Goal: Task Accomplishment & Management: Use online tool/utility

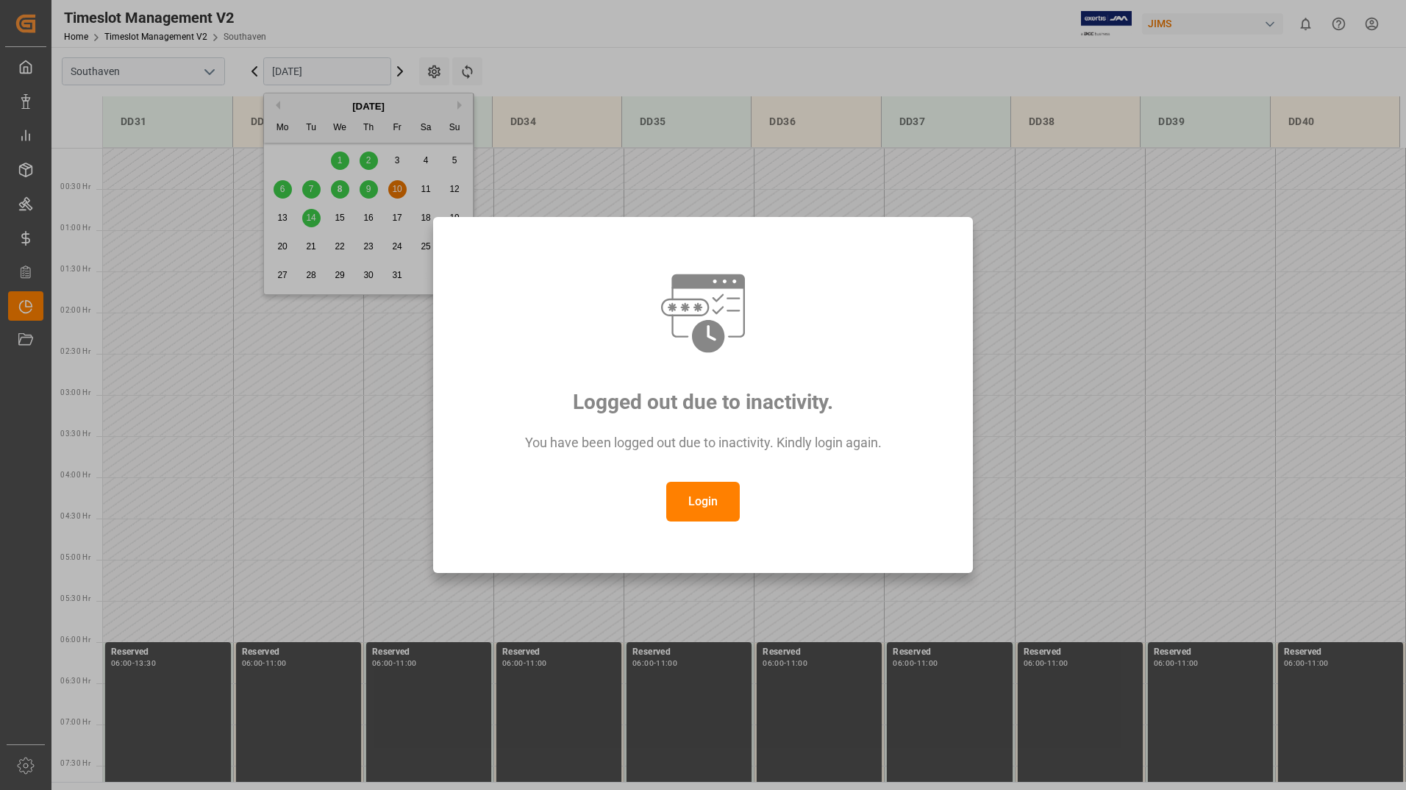
scroll to position [593, 0]
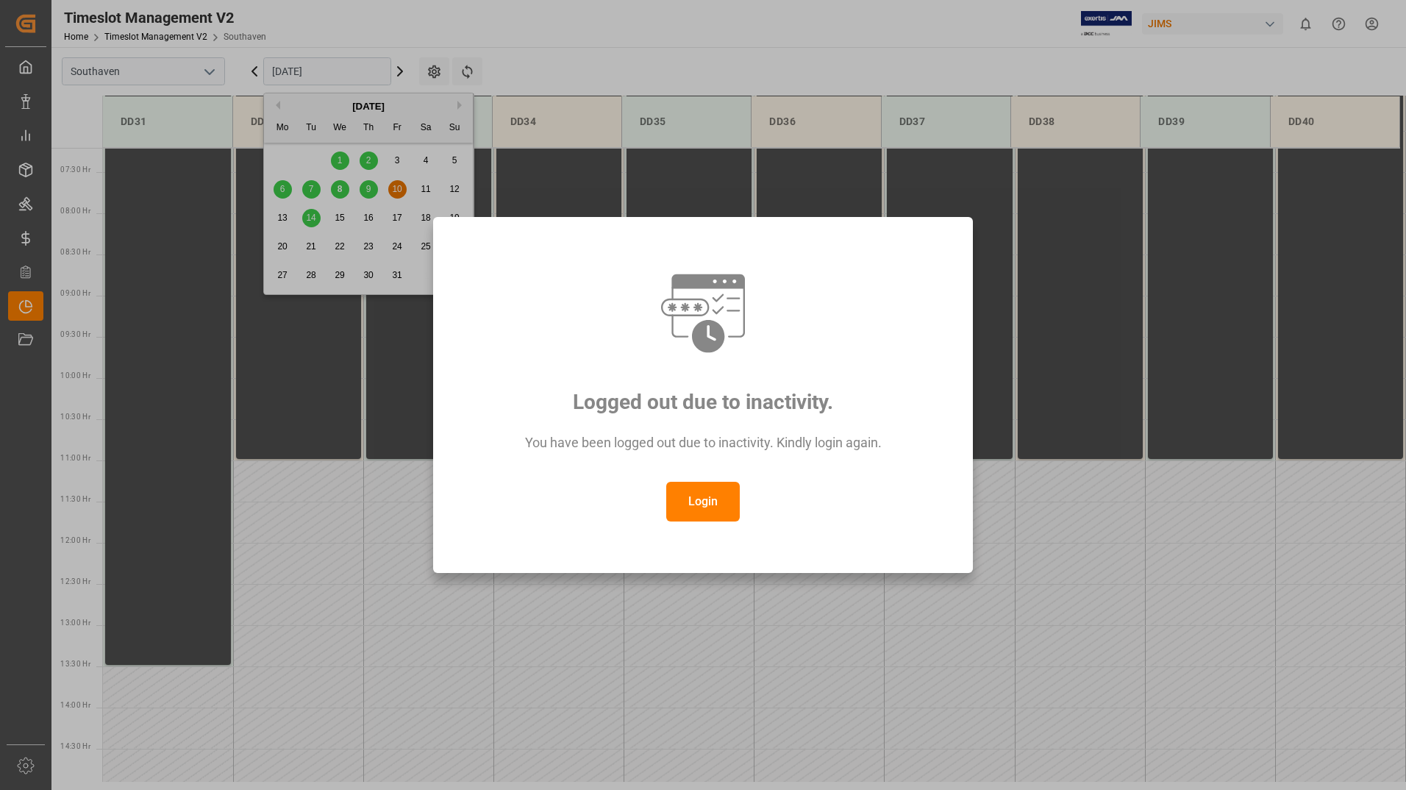
click at [705, 496] on button "Login" at bounding box center [703, 502] width 74 height 40
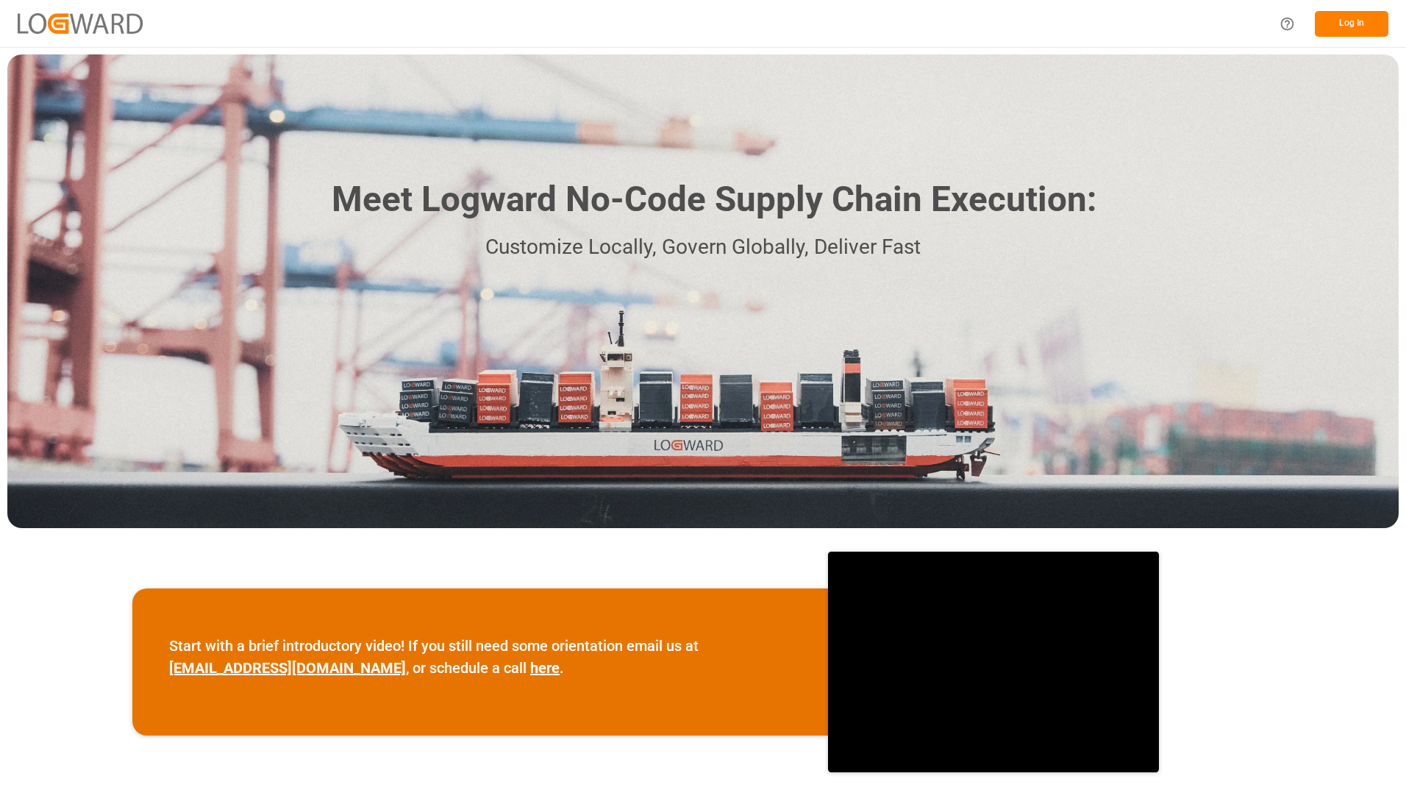
click at [1343, 26] on button "Log In" at bounding box center [1352, 24] width 74 height 26
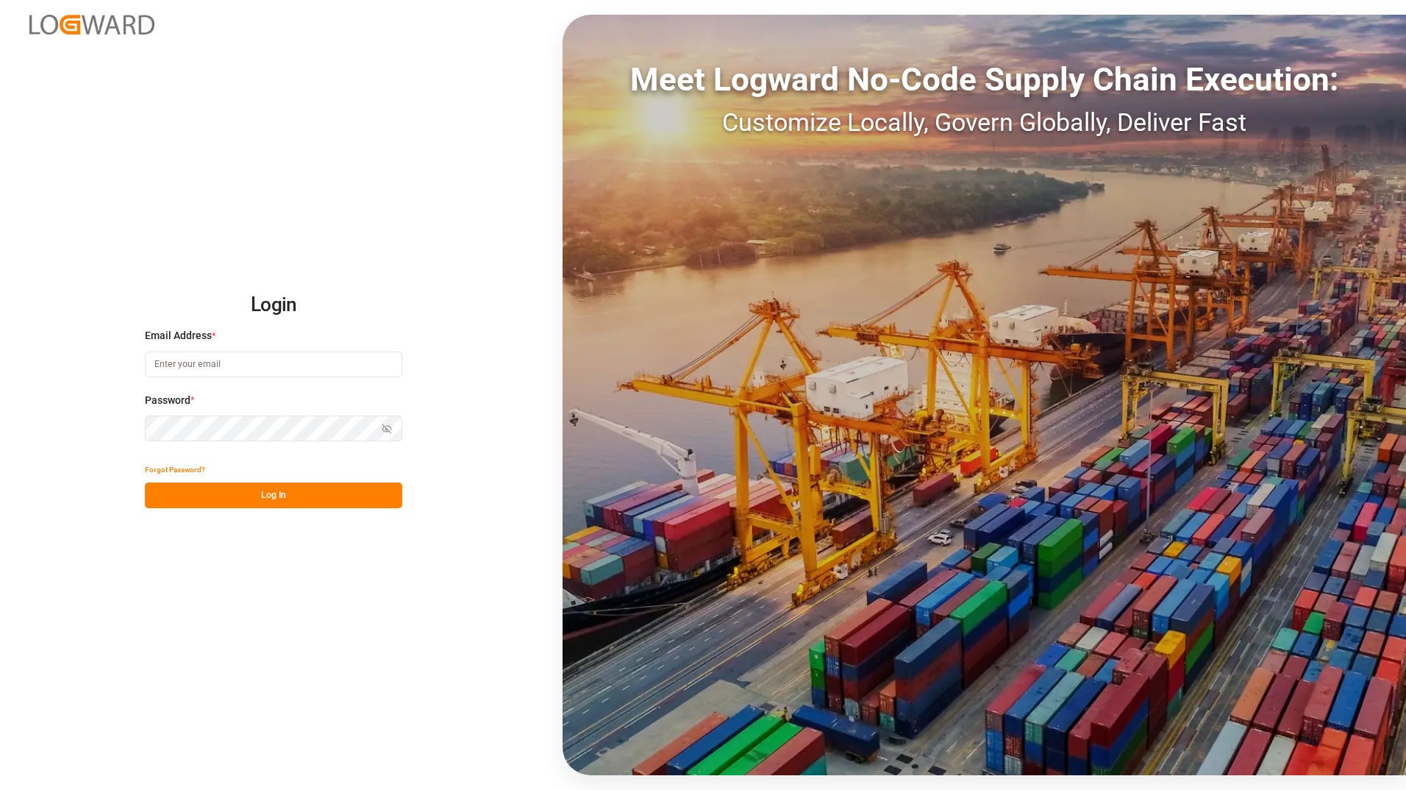
click at [252, 363] on input at bounding box center [273, 365] width 257 height 26
type input "[PERSON_NAME][EMAIL_ADDRESS][DOMAIN_NAME]"
click at [242, 496] on button "Log In" at bounding box center [273, 495] width 257 height 26
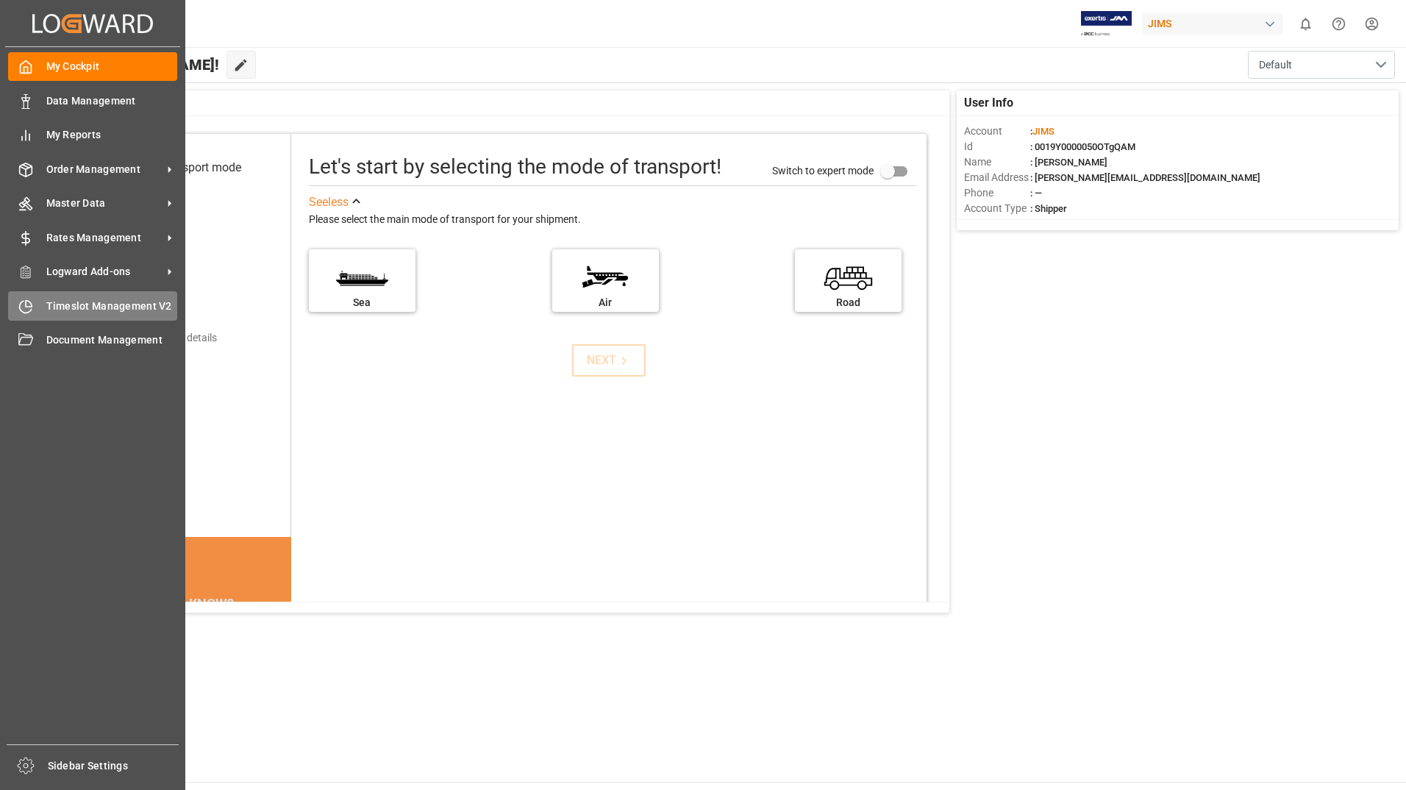
click at [124, 310] on span "Timeslot Management V2" at bounding box center [112, 306] width 132 height 15
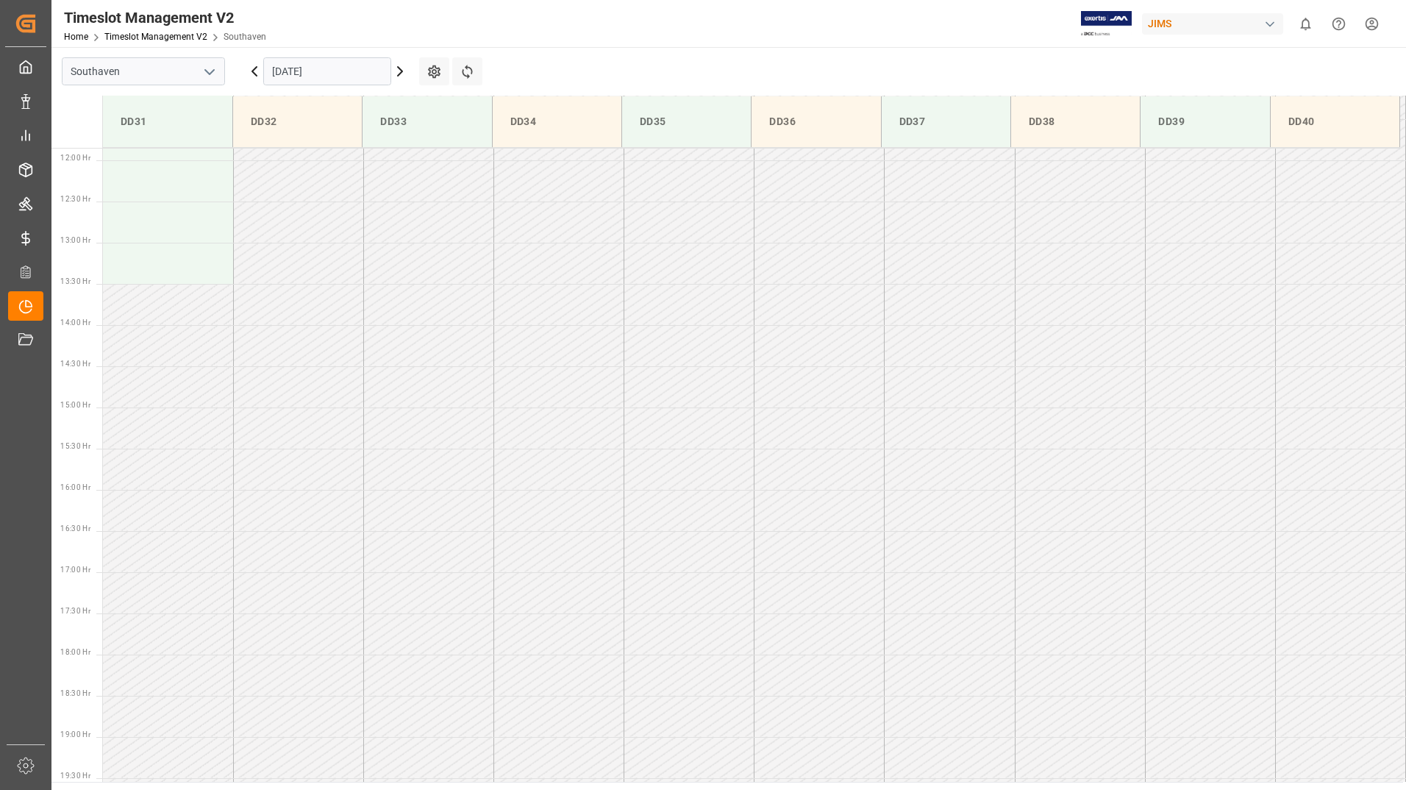
scroll to position [979, 0]
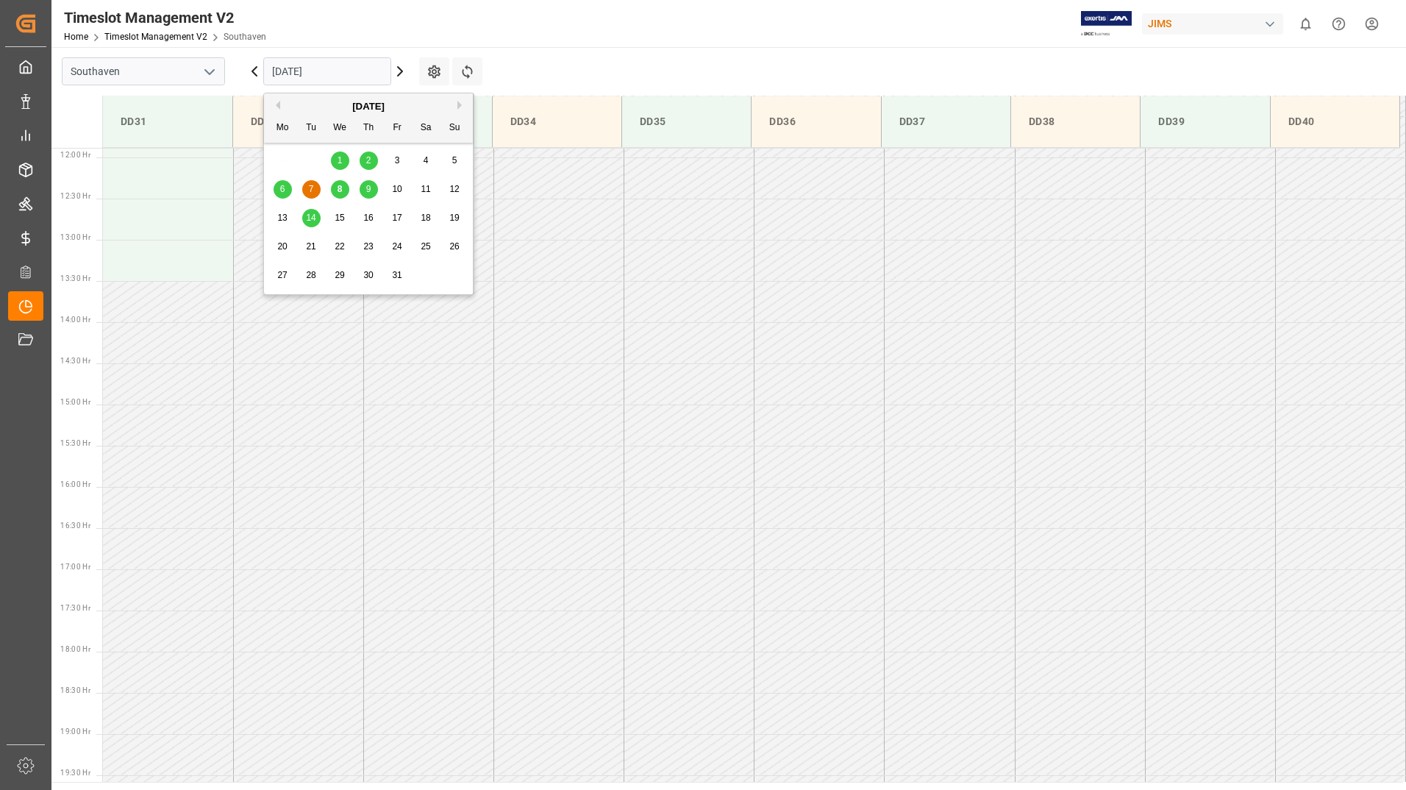
click at [335, 72] on input "[DATE]" at bounding box center [327, 71] width 128 height 28
click at [339, 189] on span "8" at bounding box center [340, 189] width 5 height 10
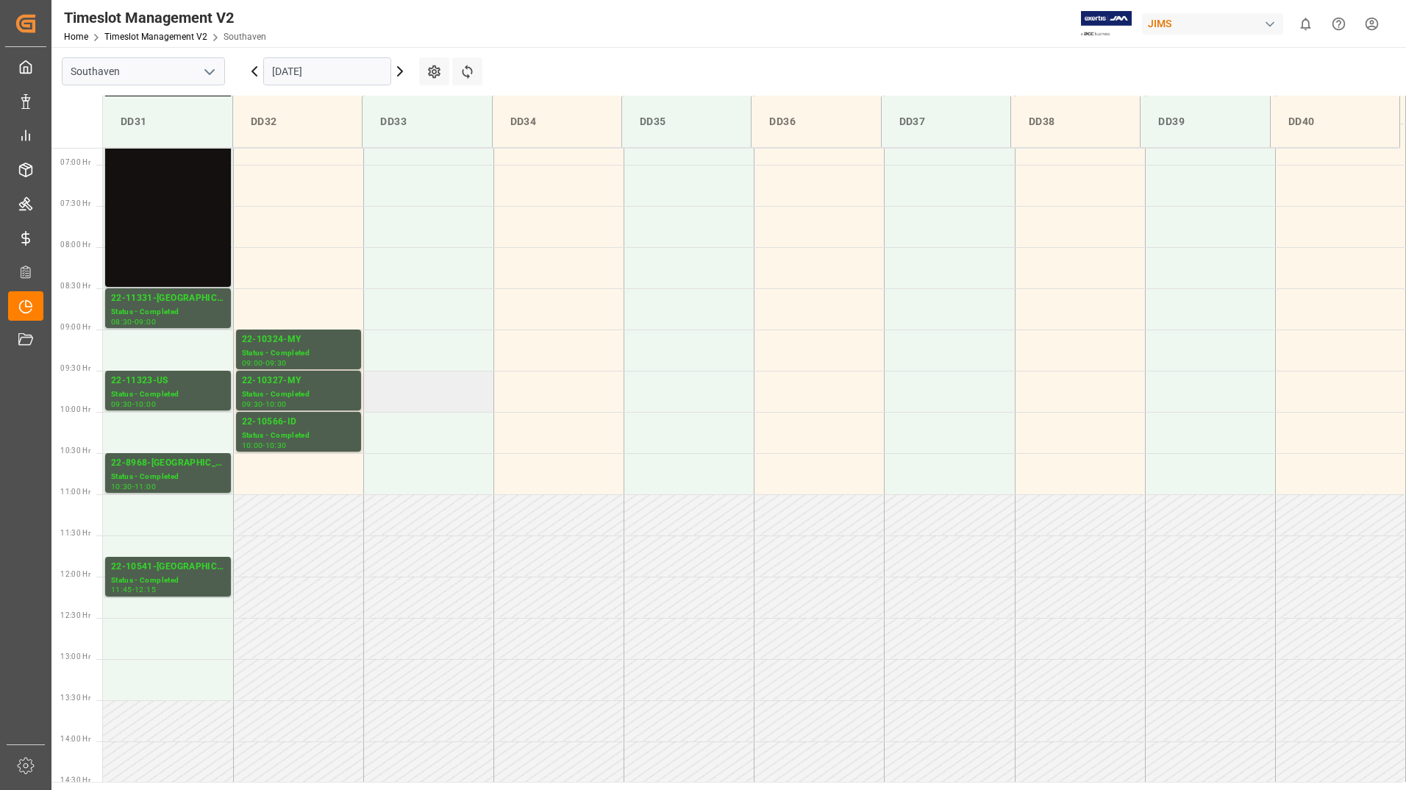
scroll to position [538, 0]
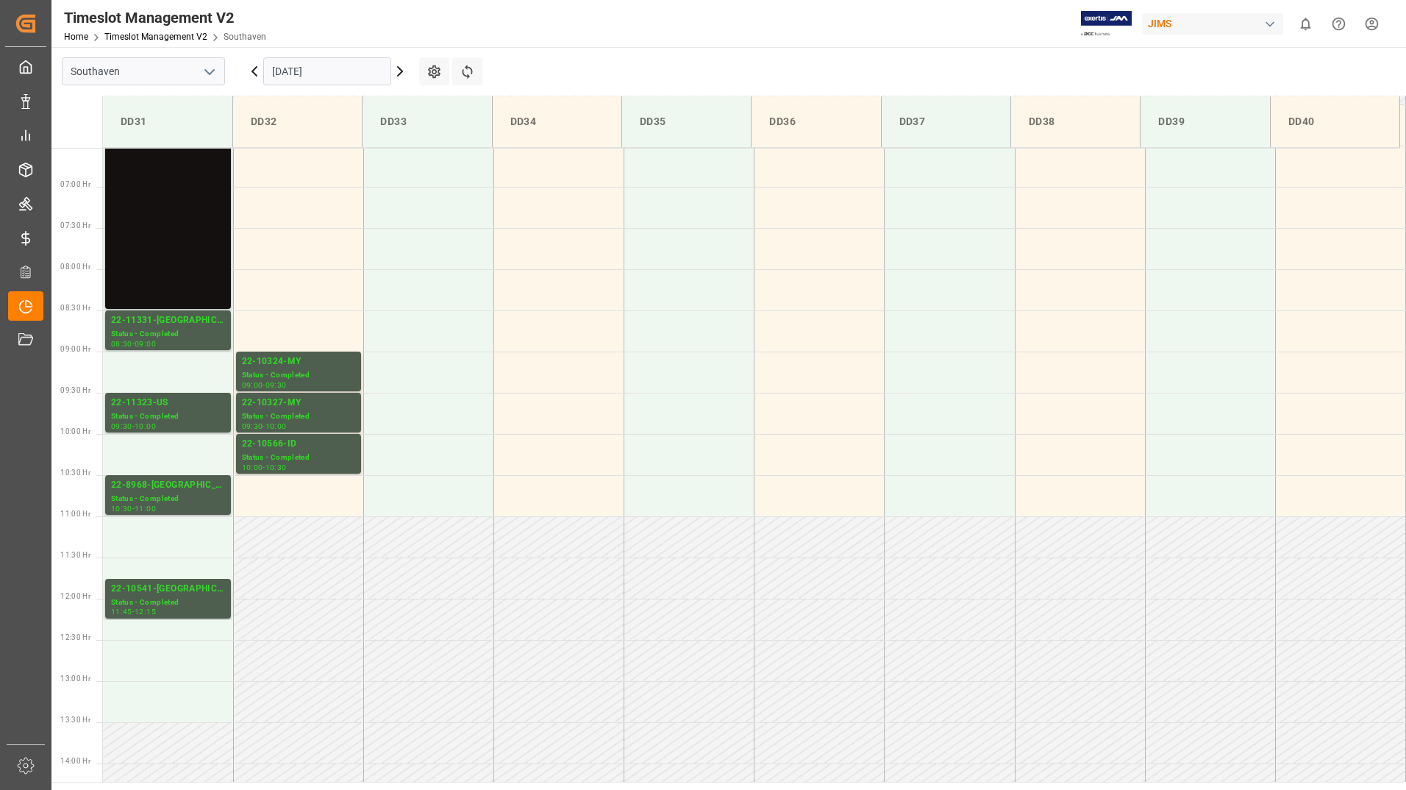
click at [327, 68] on input "[DATE]" at bounding box center [327, 71] width 128 height 28
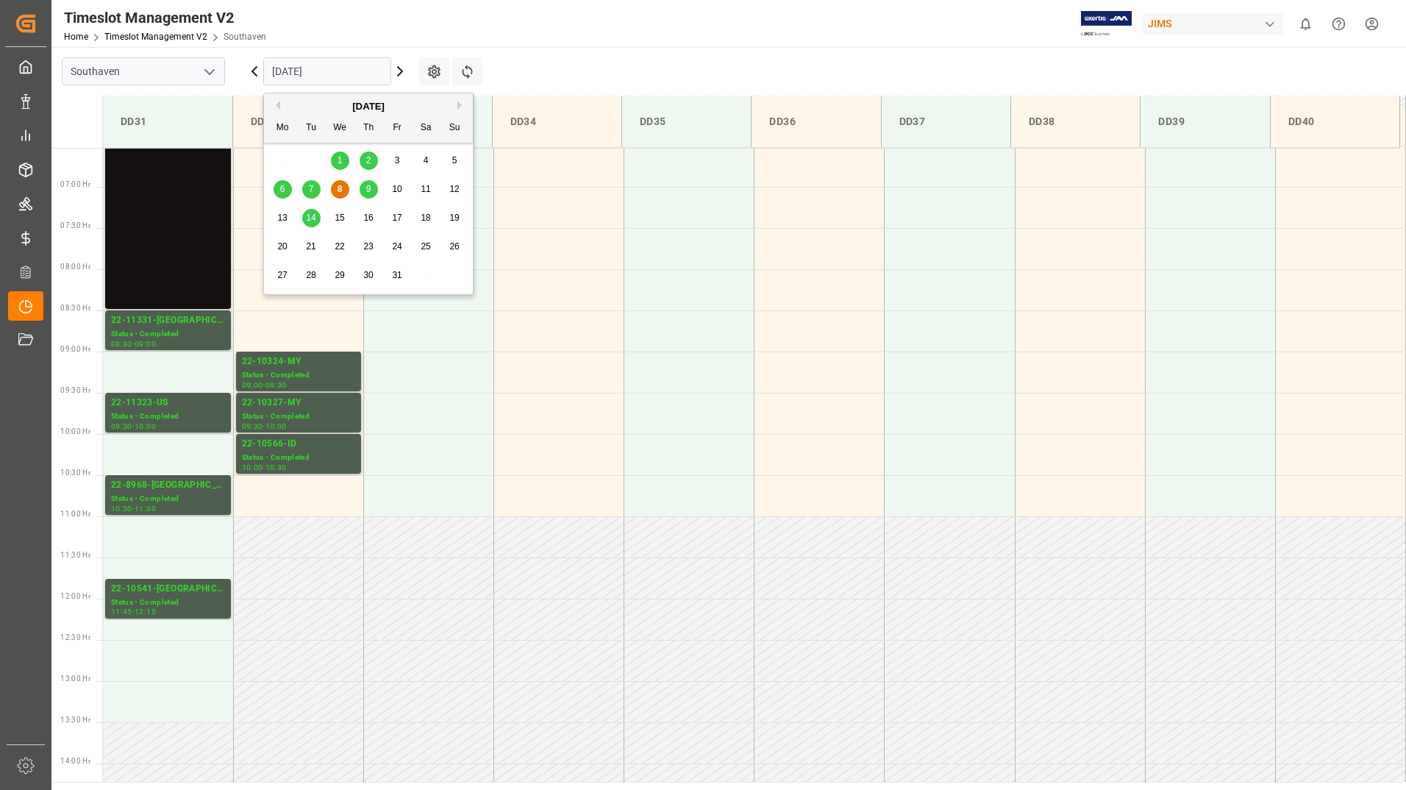
click at [369, 190] on span "9" at bounding box center [368, 189] width 5 height 10
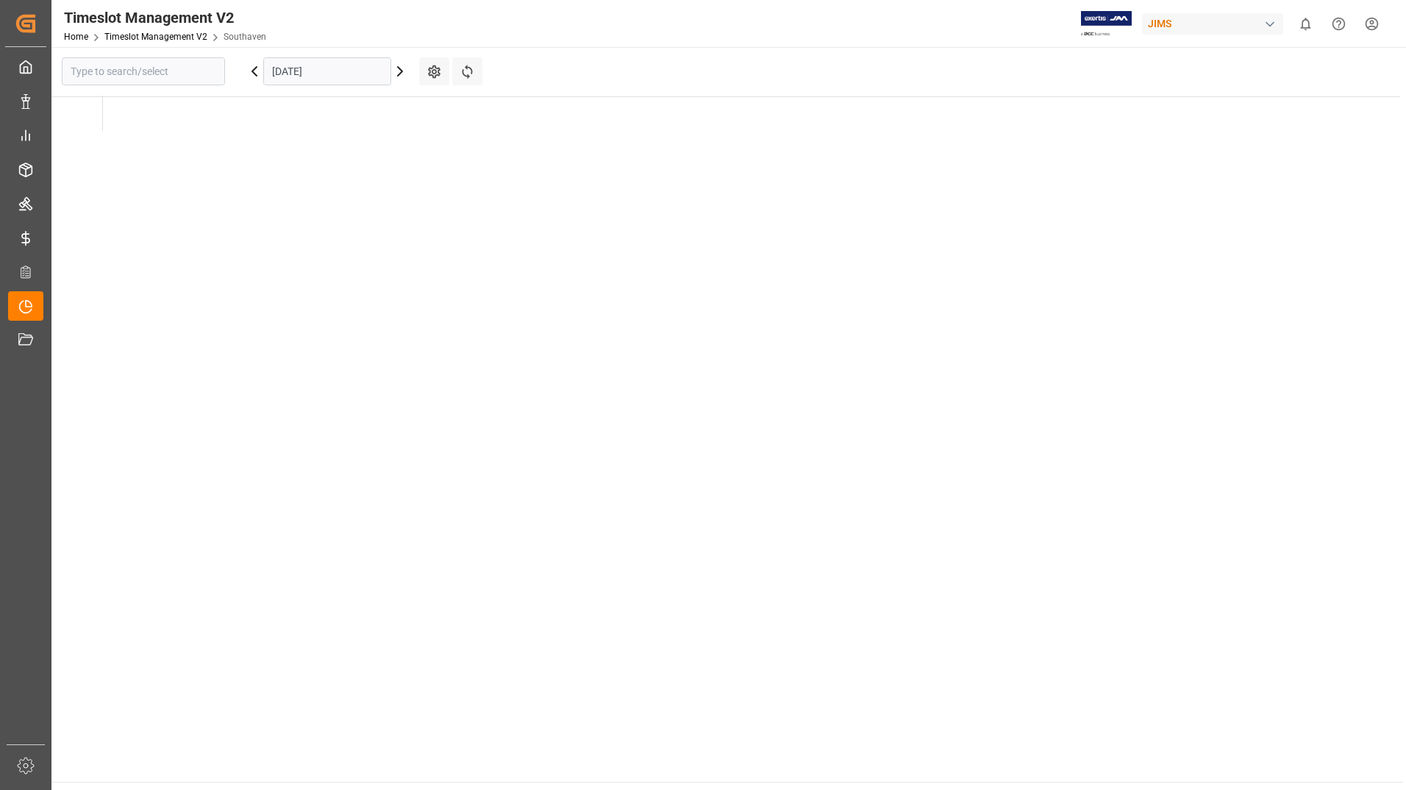
type input "Southaven"
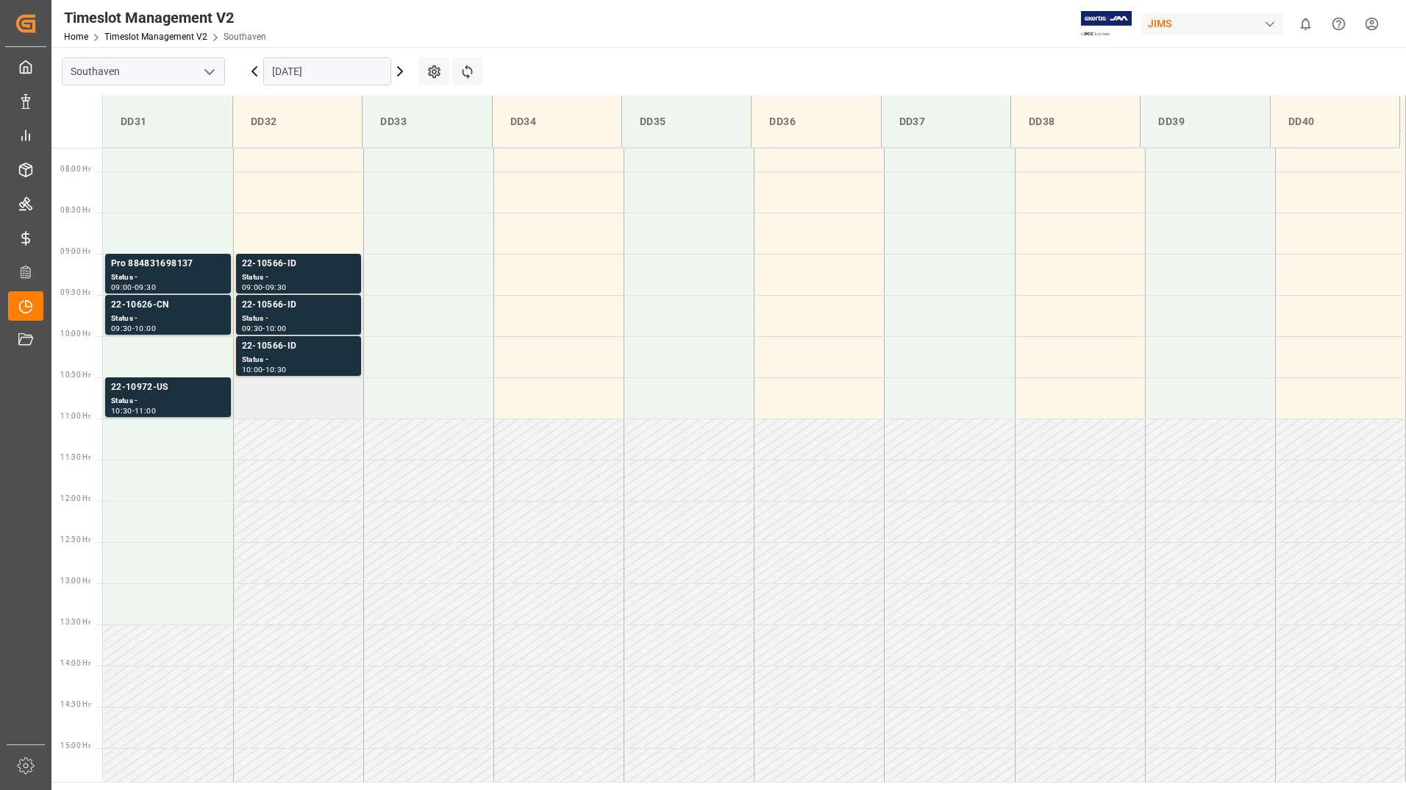
scroll to position [611, 0]
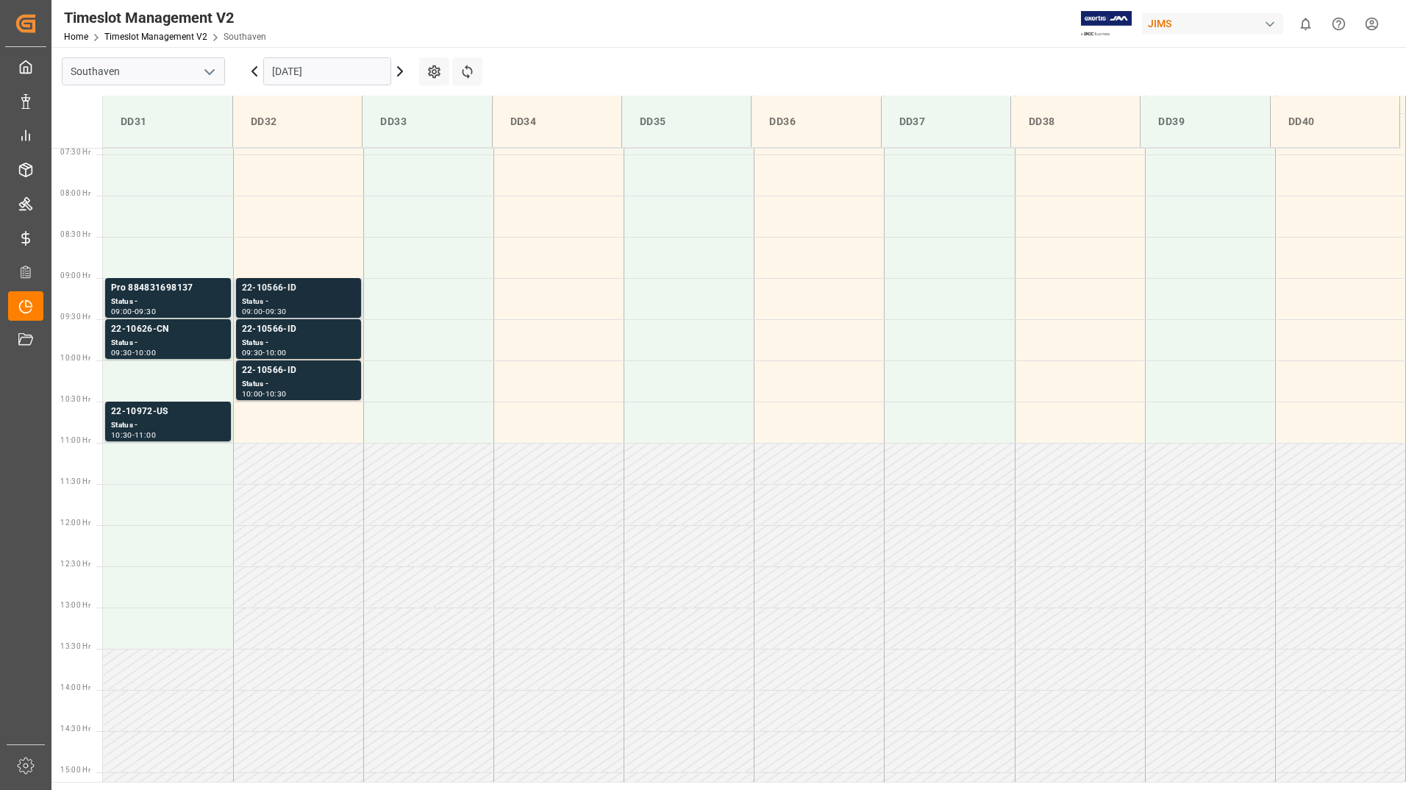
click at [338, 295] on div "22-10566-ID" at bounding box center [298, 288] width 113 height 15
click at [344, 339] on div "Status -" at bounding box center [298, 343] width 113 height 13
click at [335, 379] on div "Status -" at bounding box center [298, 384] width 113 height 13
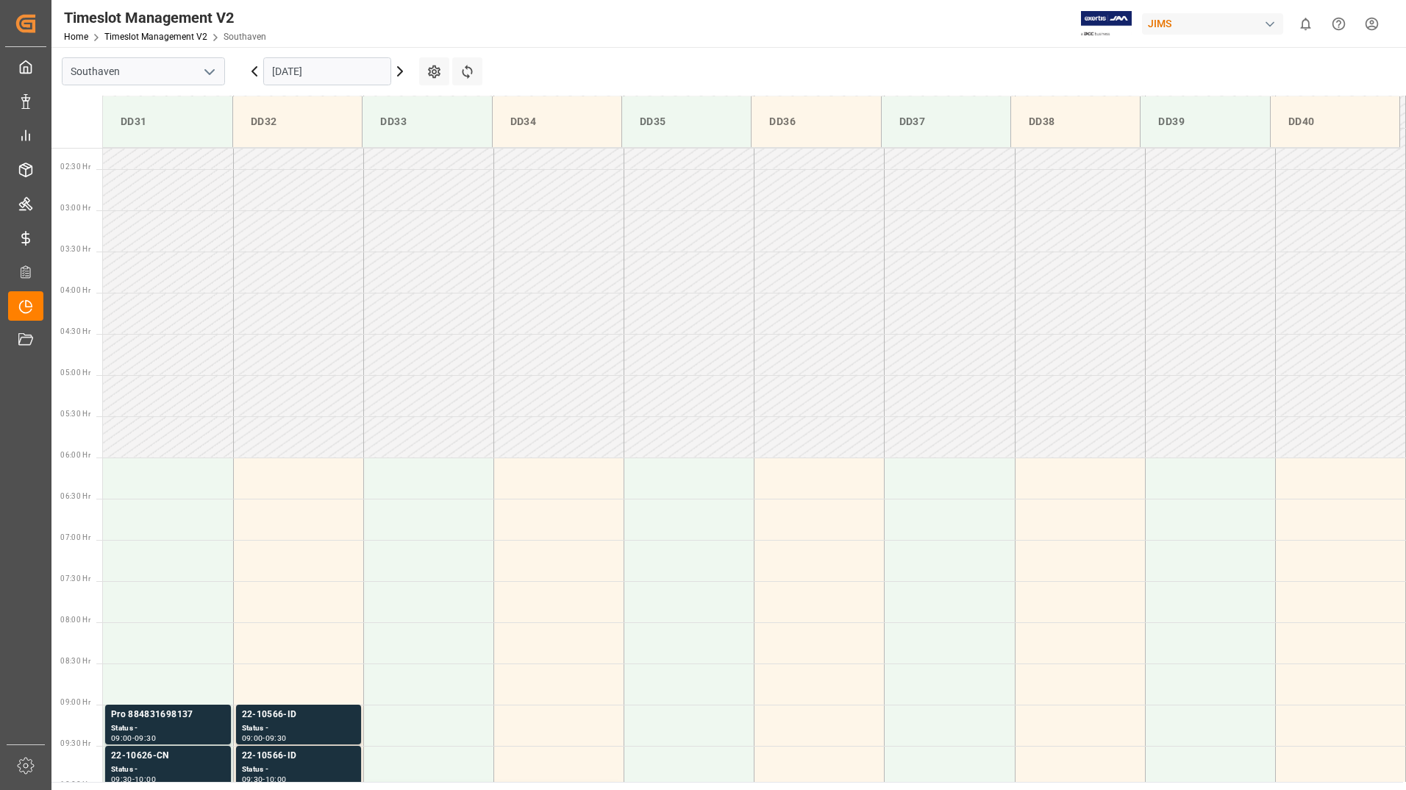
scroll to position [170, 0]
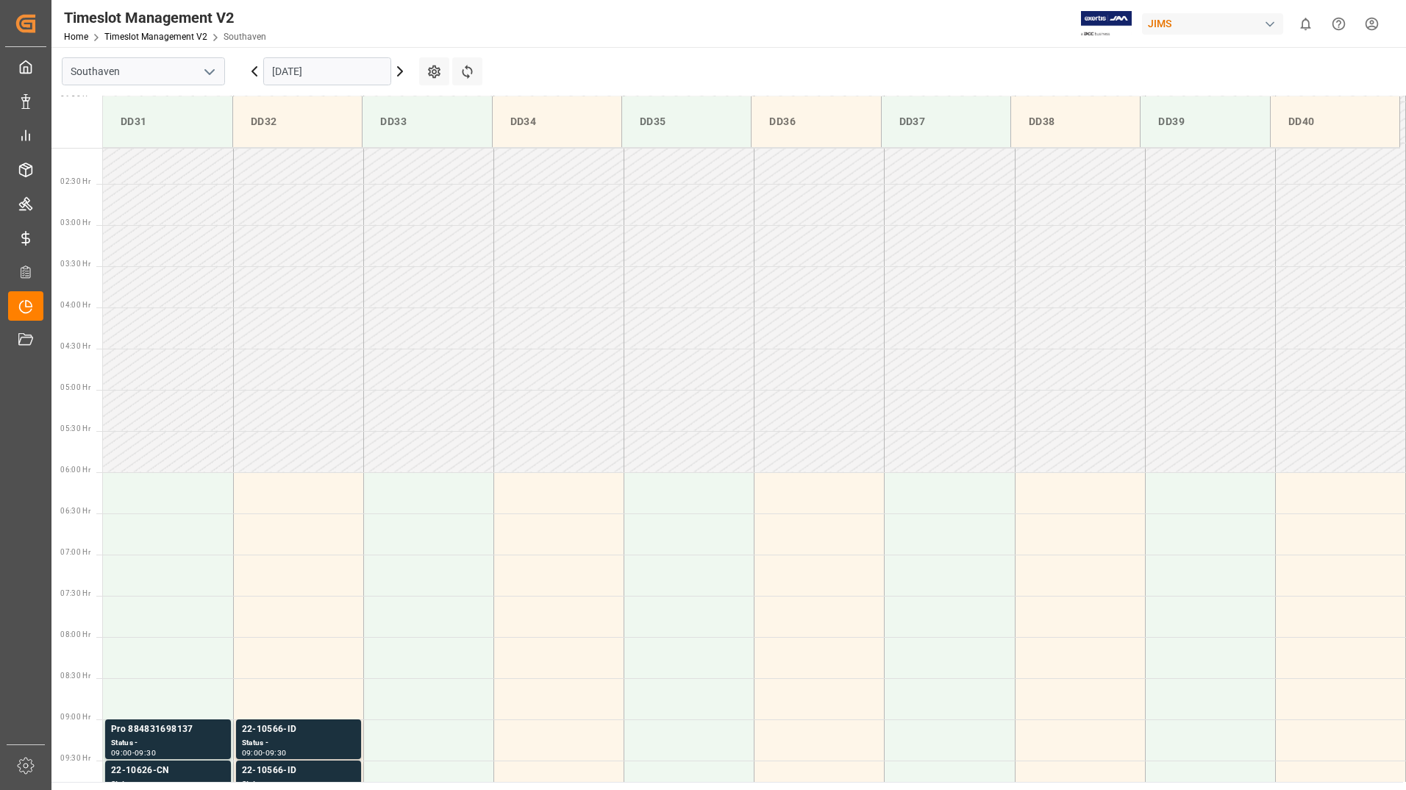
click at [329, 72] on input "[DATE]" at bounding box center [327, 71] width 128 height 28
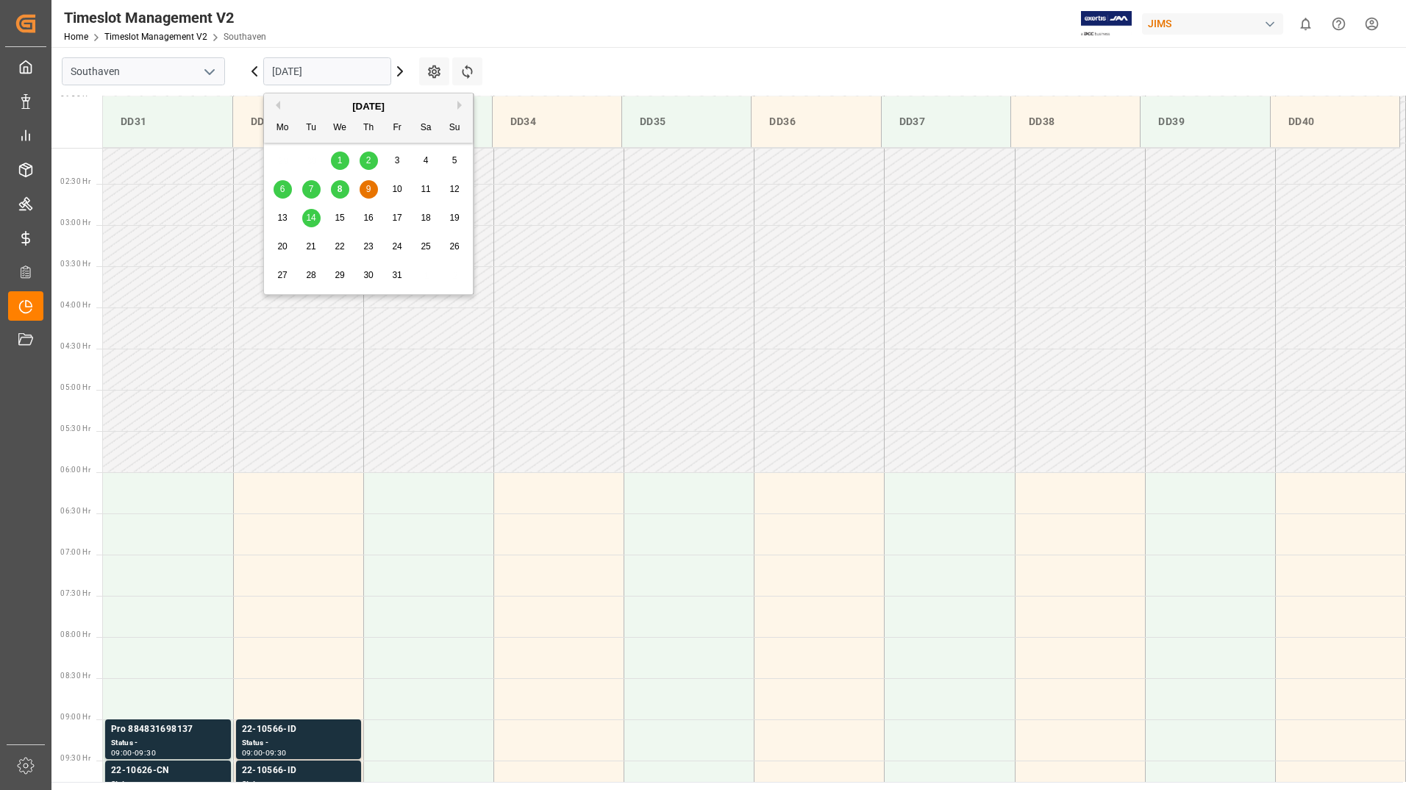
click at [313, 217] on span "14" at bounding box center [311, 218] width 10 height 10
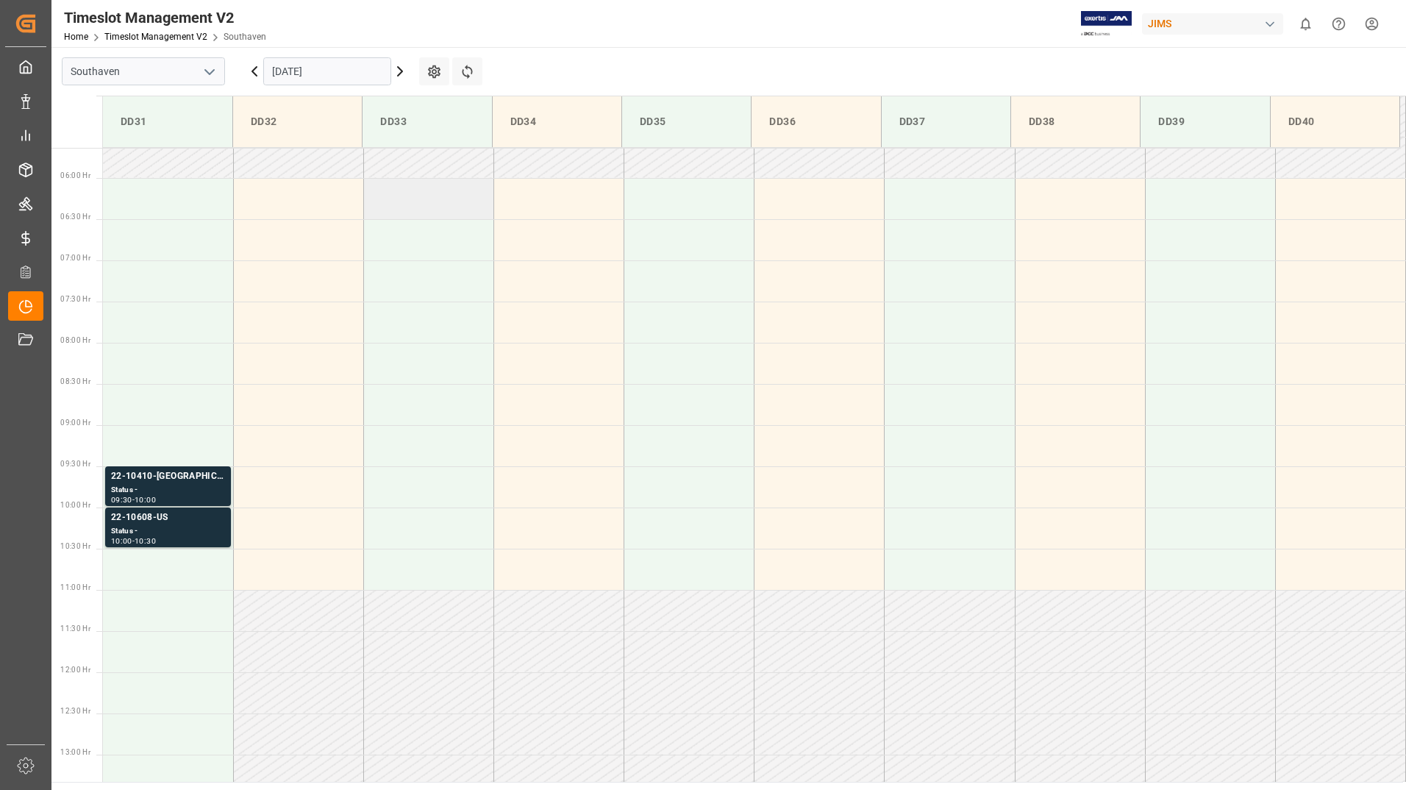
scroll to position [538, 0]
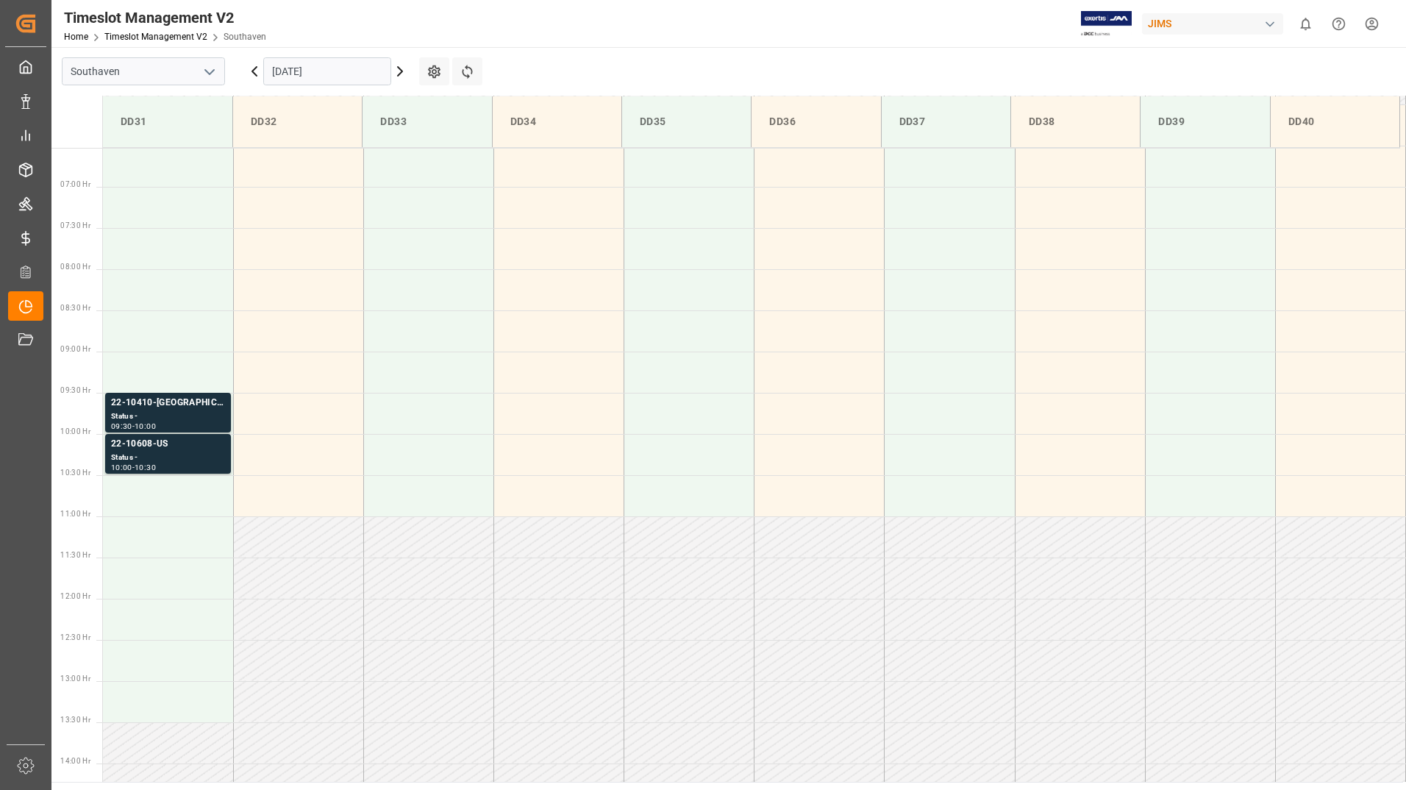
click at [343, 70] on input "[DATE]" at bounding box center [327, 71] width 128 height 28
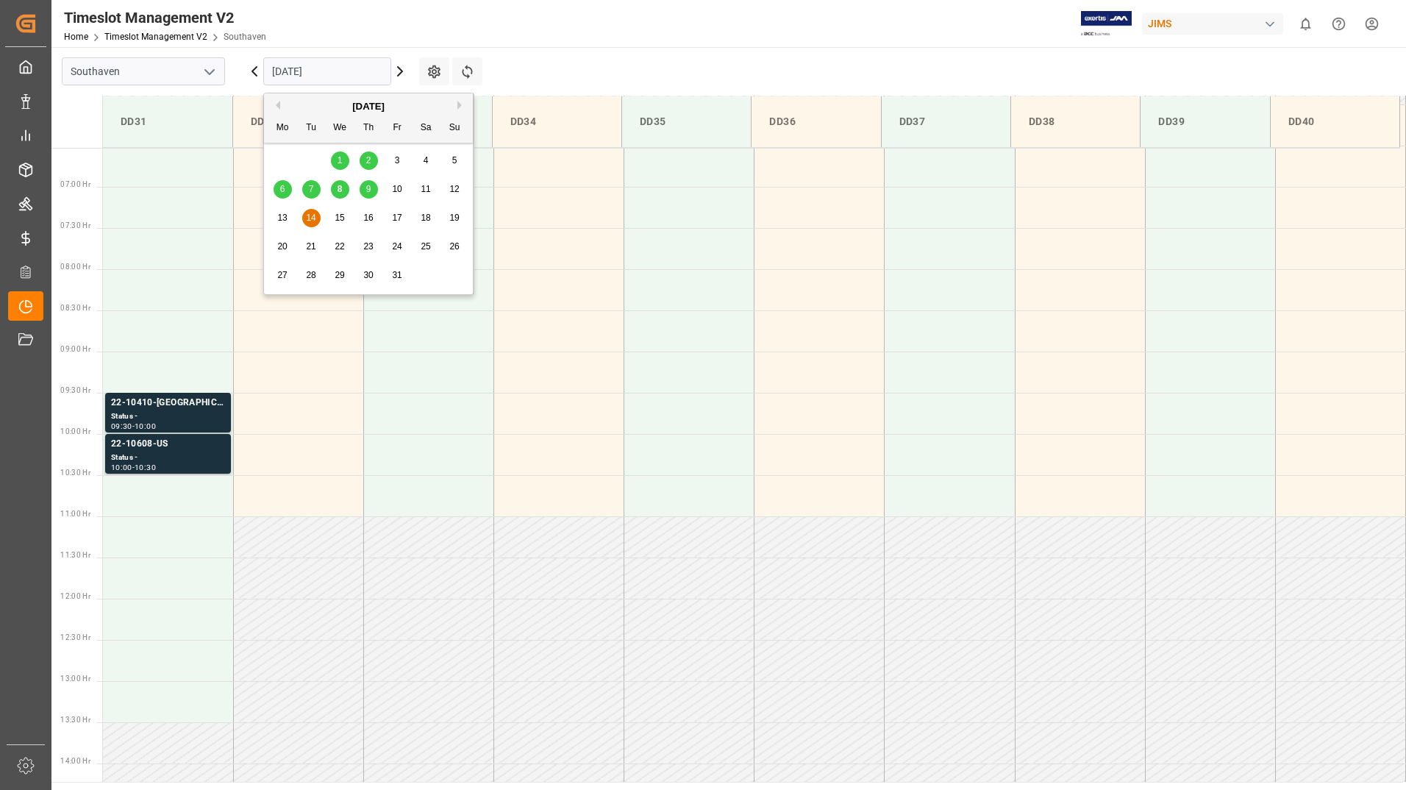
click at [341, 218] on span "15" at bounding box center [340, 218] width 10 height 10
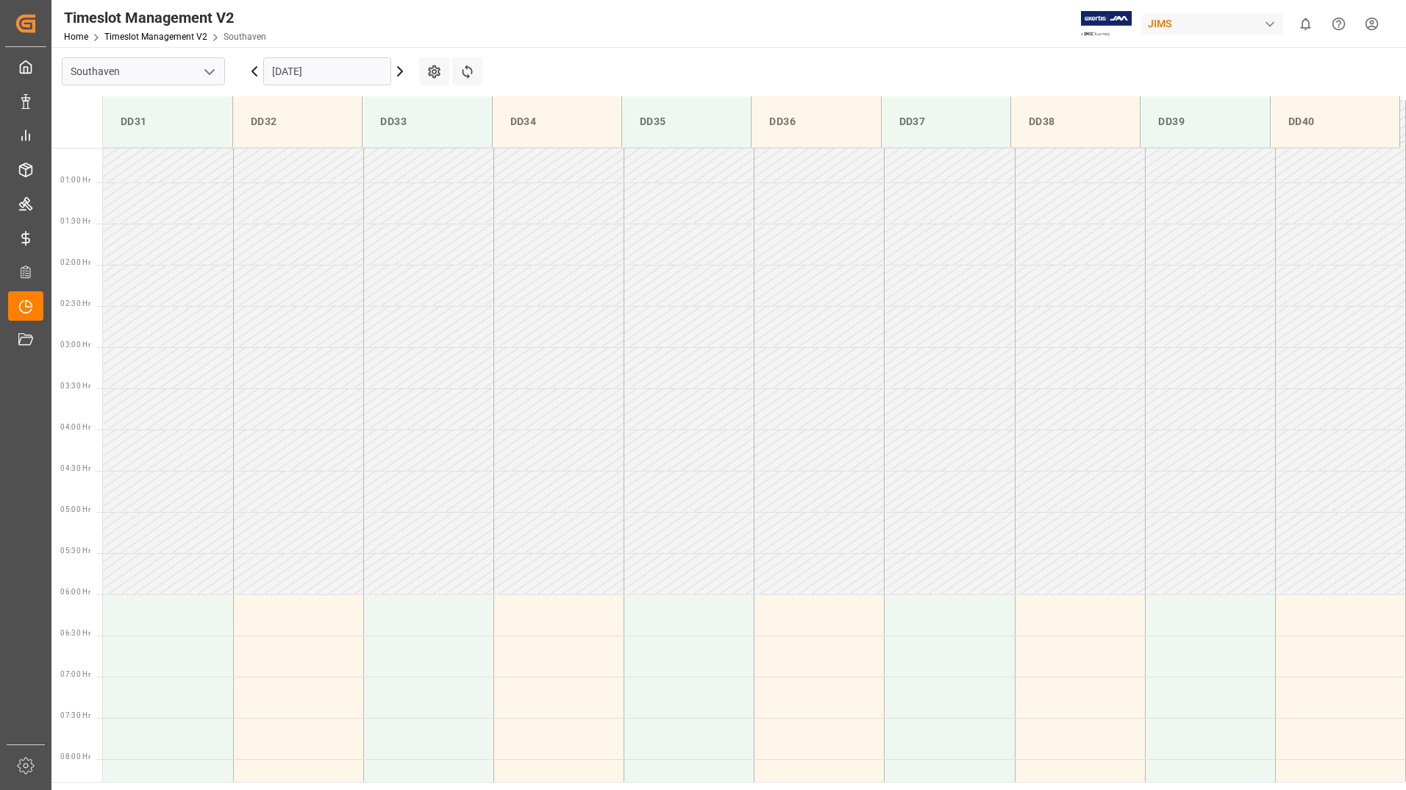
scroll to position [74, 0]
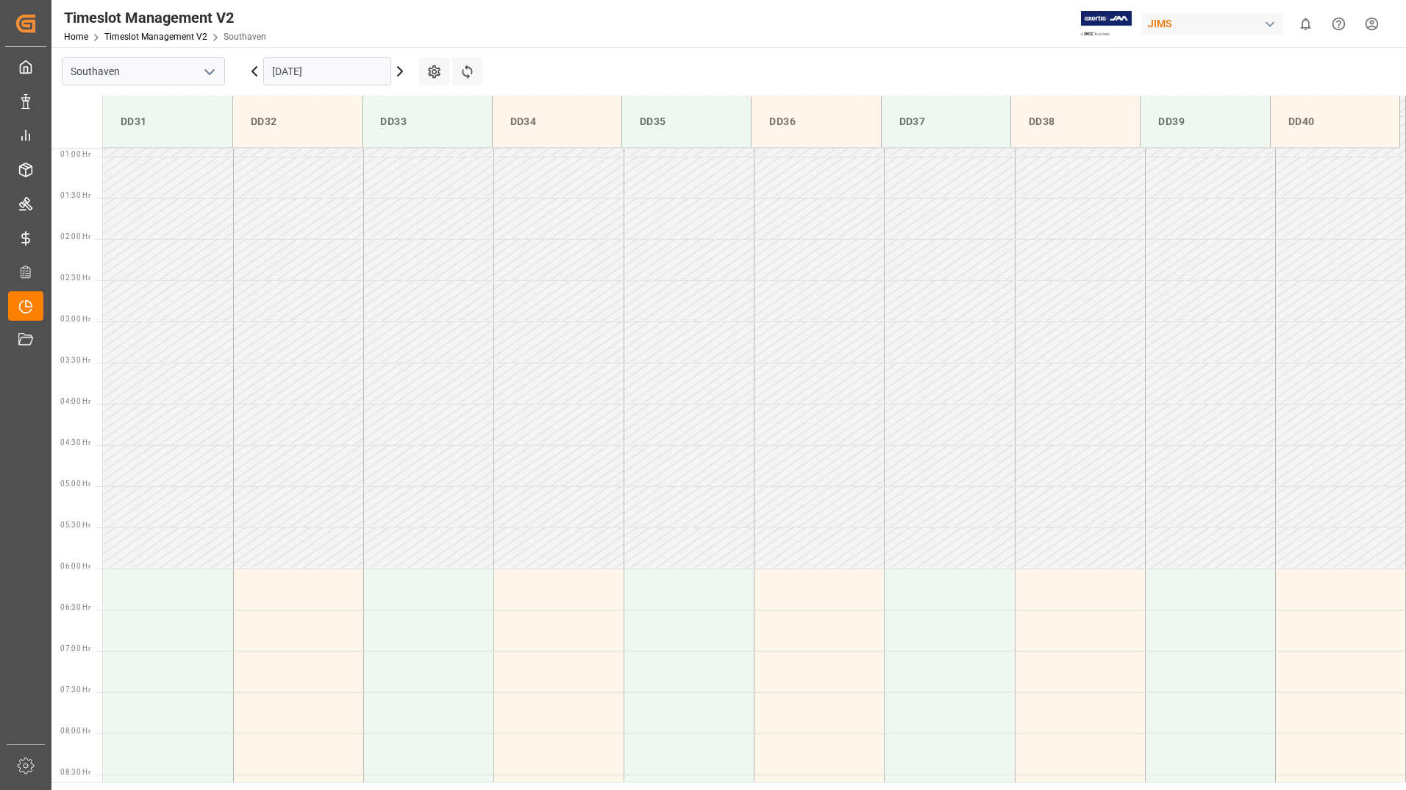
click at [334, 74] on input "[DATE]" at bounding box center [327, 71] width 128 height 28
click at [257, 72] on icon at bounding box center [255, 72] width 18 height 18
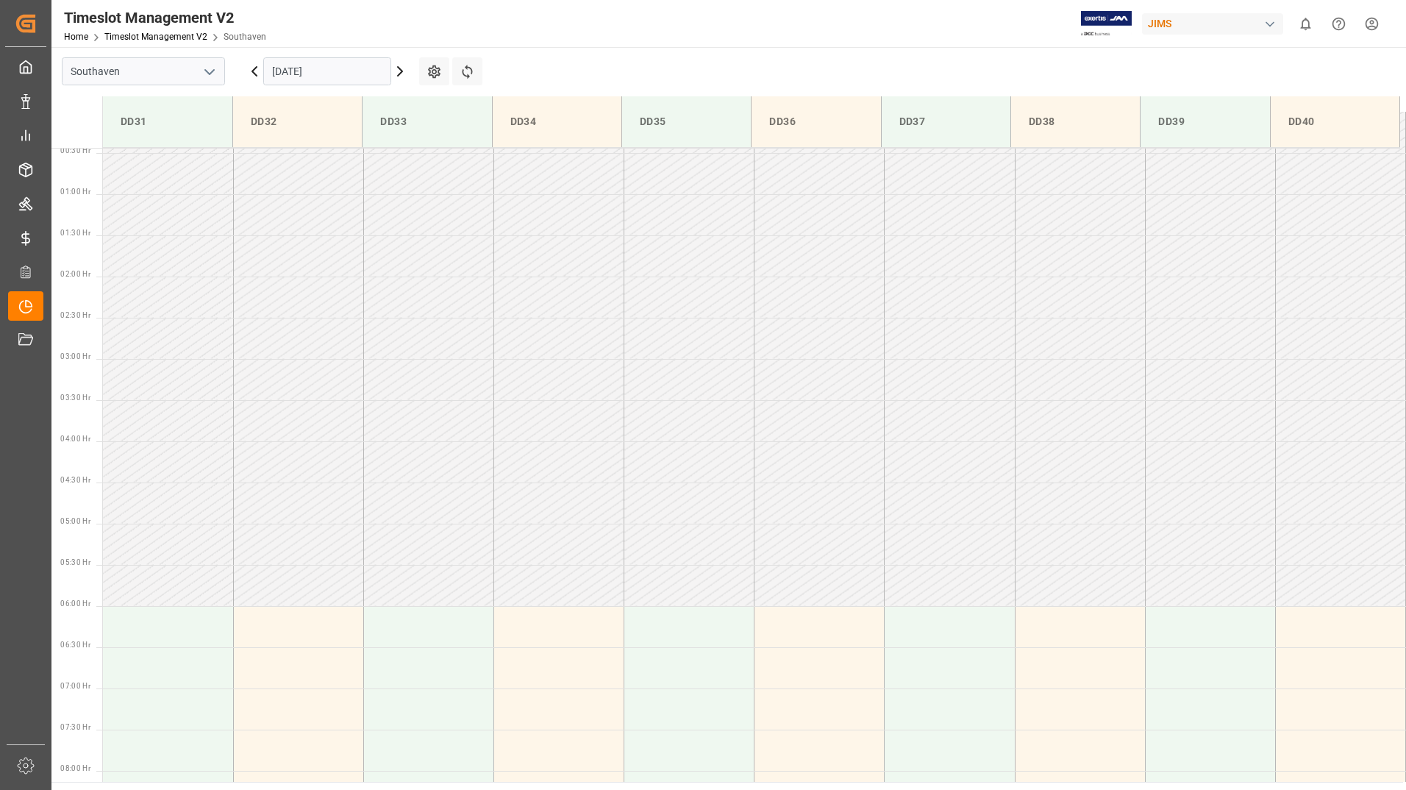
scroll to position [0, 0]
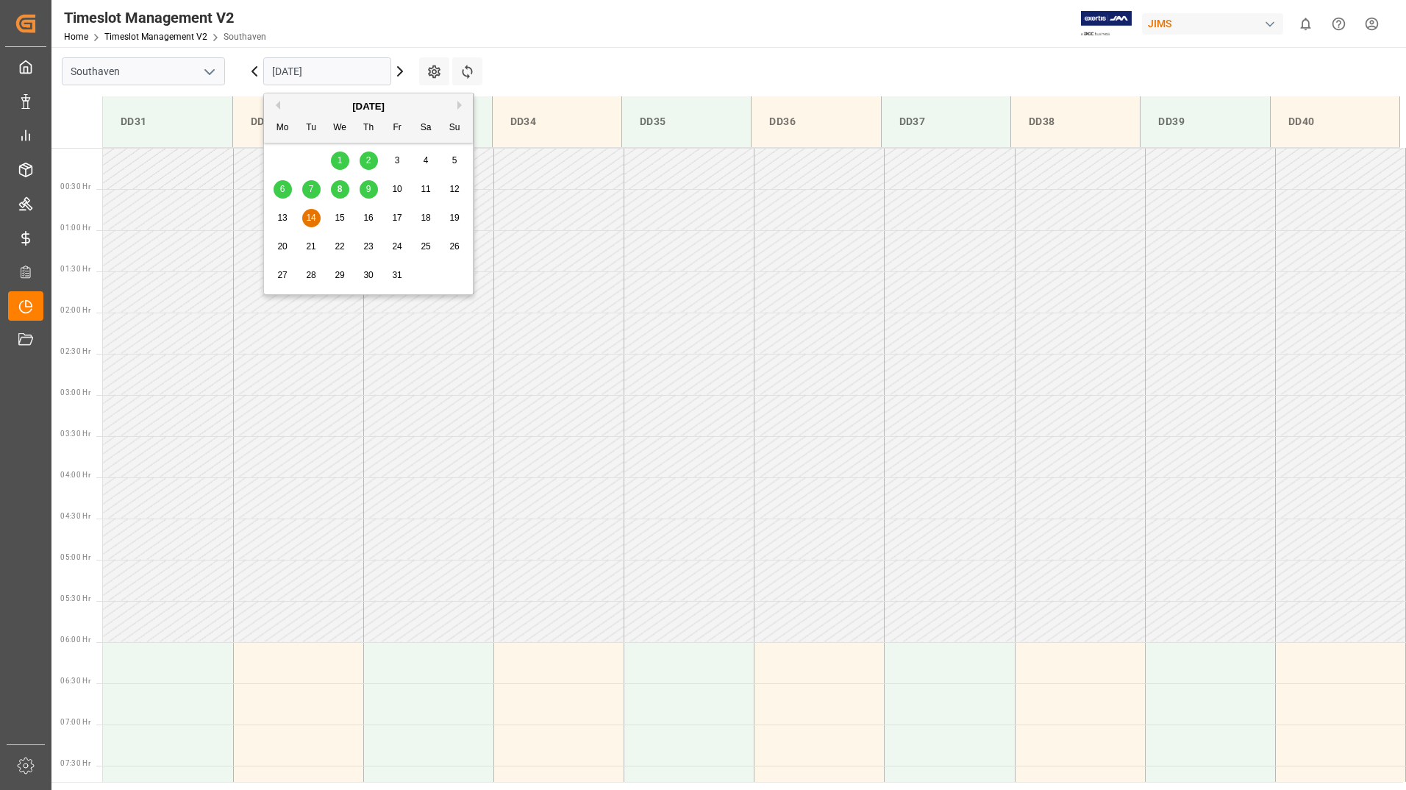
click at [327, 71] on input "[DATE]" at bounding box center [327, 71] width 128 height 28
click at [368, 188] on span "9" at bounding box center [368, 189] width 5 height 10
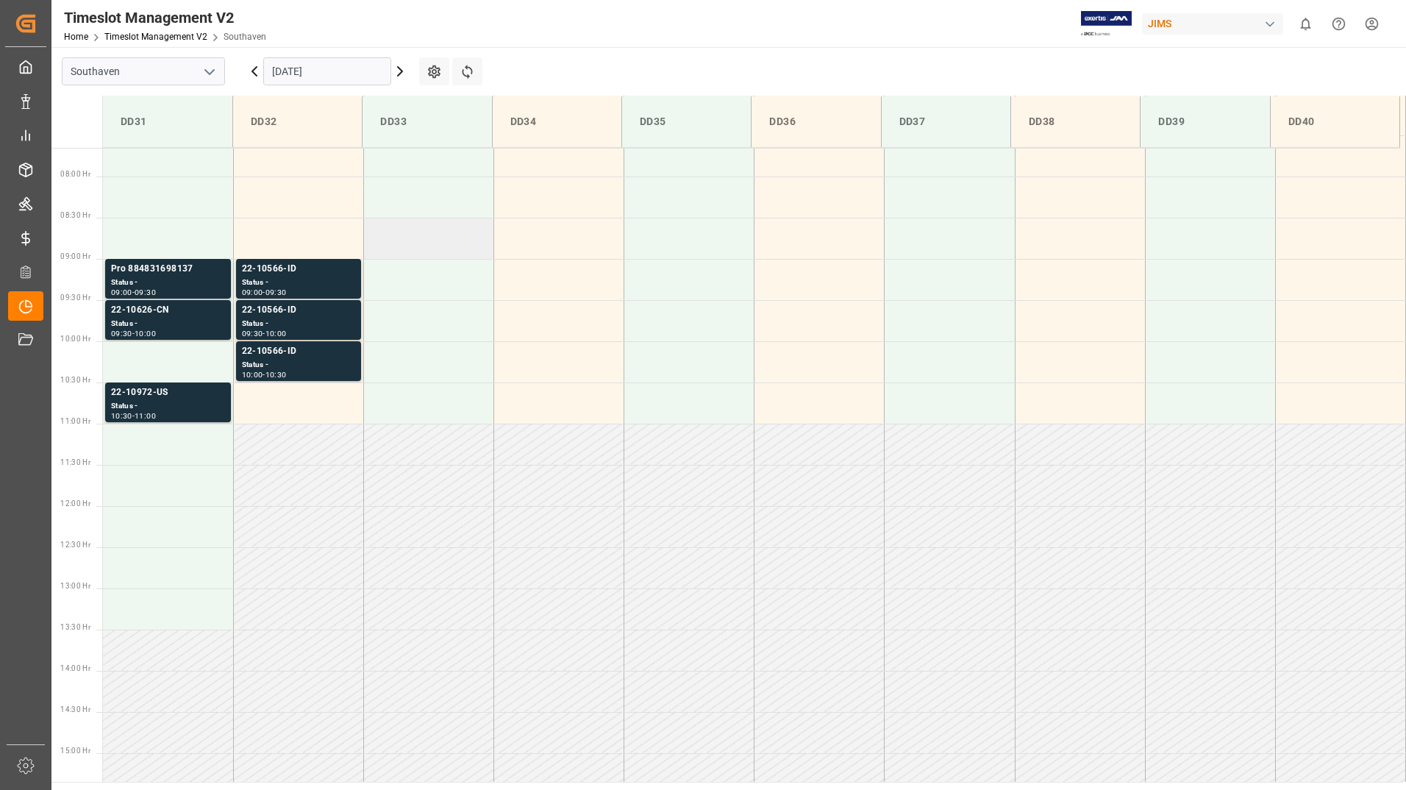
scroll to position [611, 0]
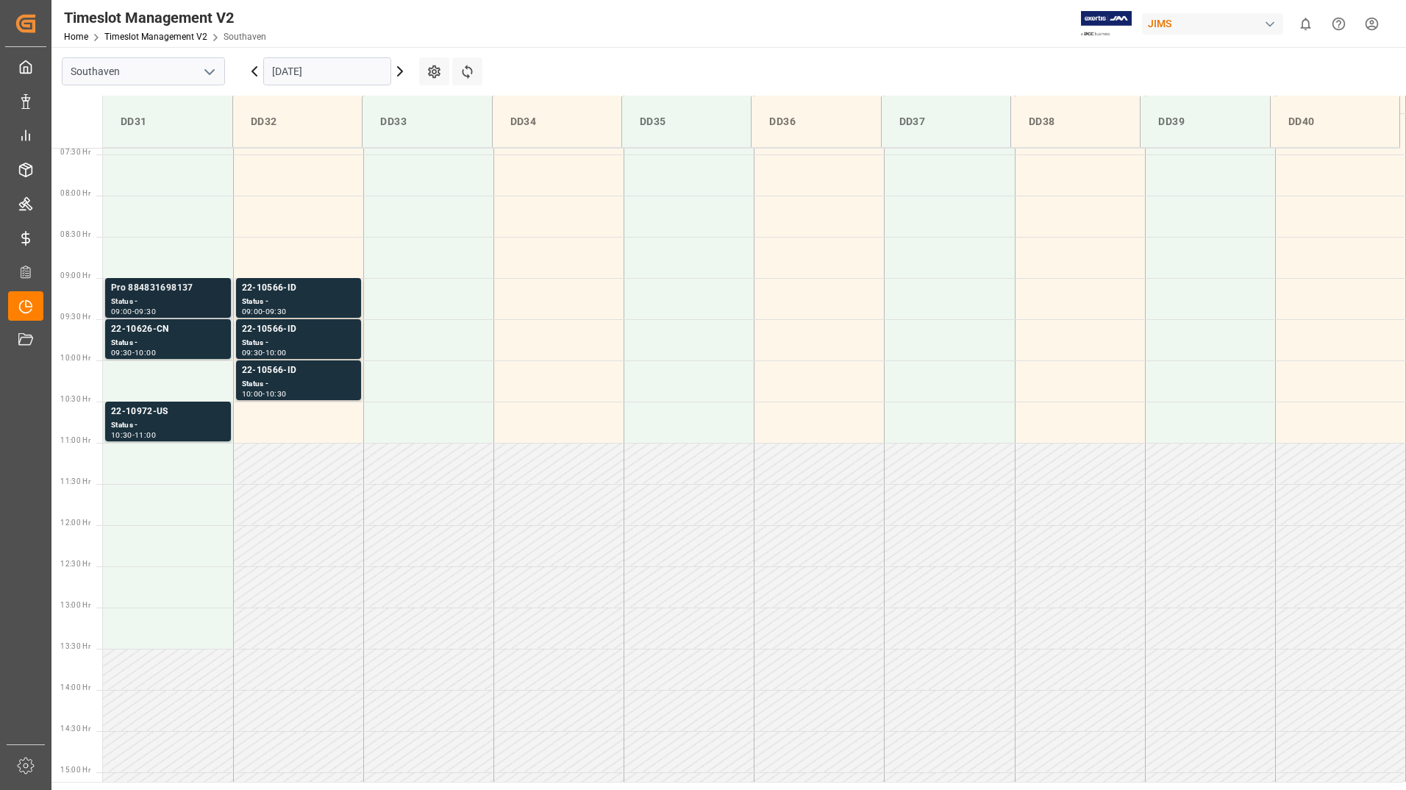
click at [211, 300] on div "Status -" at bounding box center [168, 302] width 114 height 13
click at [200, 338] on div "Status -" at bounding box center [168, 343] width 114 height 13
click at [203, 423] on div "Status -" at bounding box center [168, 425] width 114 height 13
click at [336, 297] on div "Status -" at bounding box center [298, 302] width 113 height 13
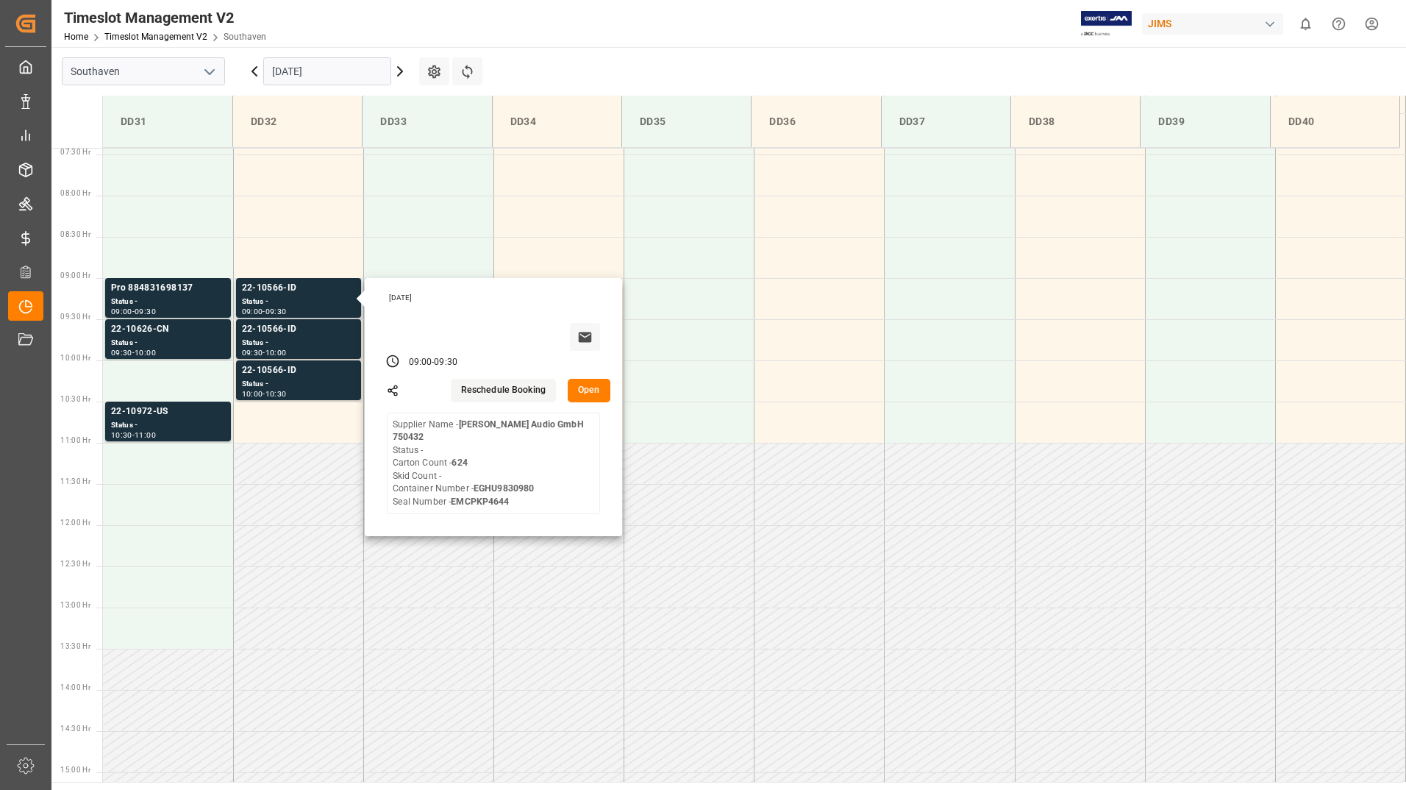
click at [593, 393] on button "Open" at bounding box center [589, 391] width 43 height 24
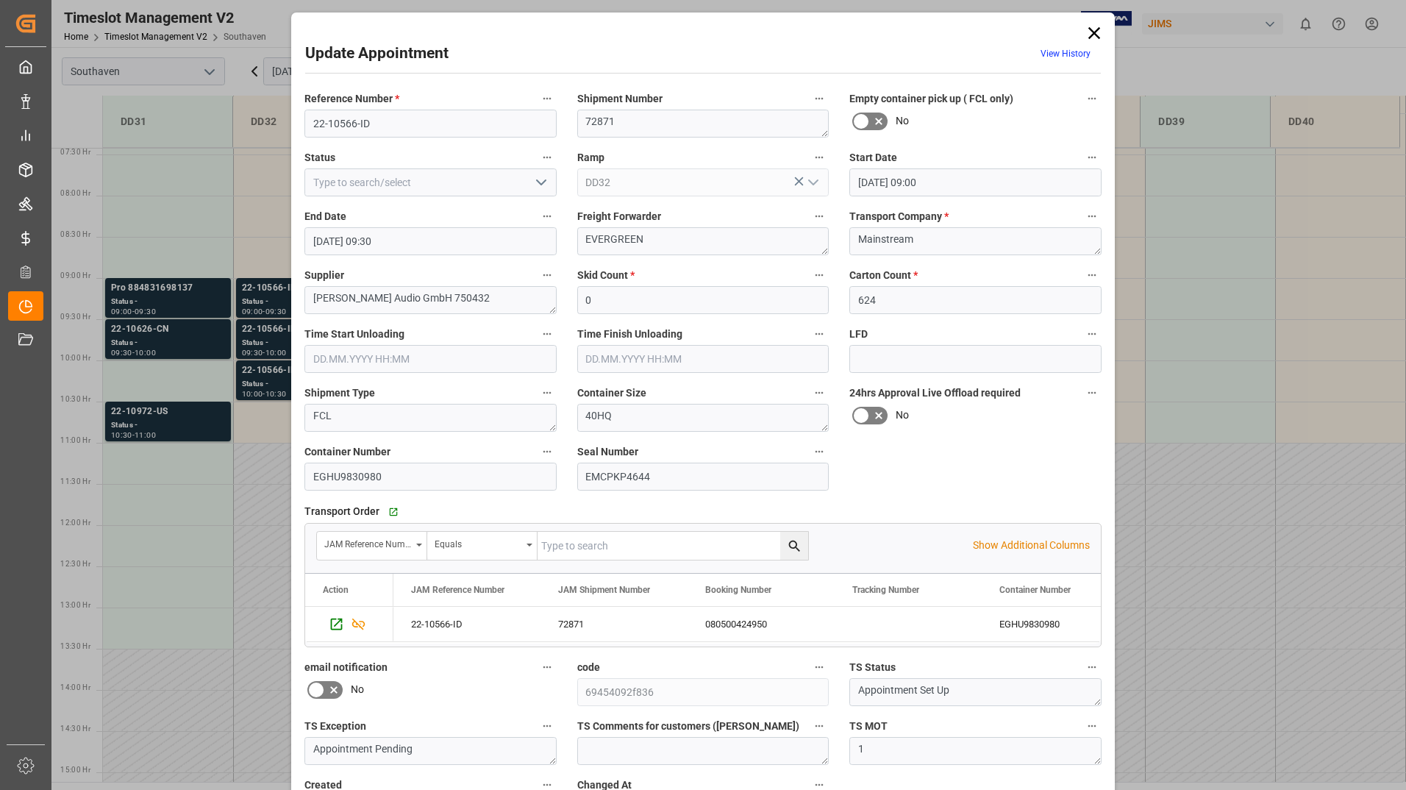
click at [1096, 35] on icon at bounding box center [1094, 33] width 21 height 21
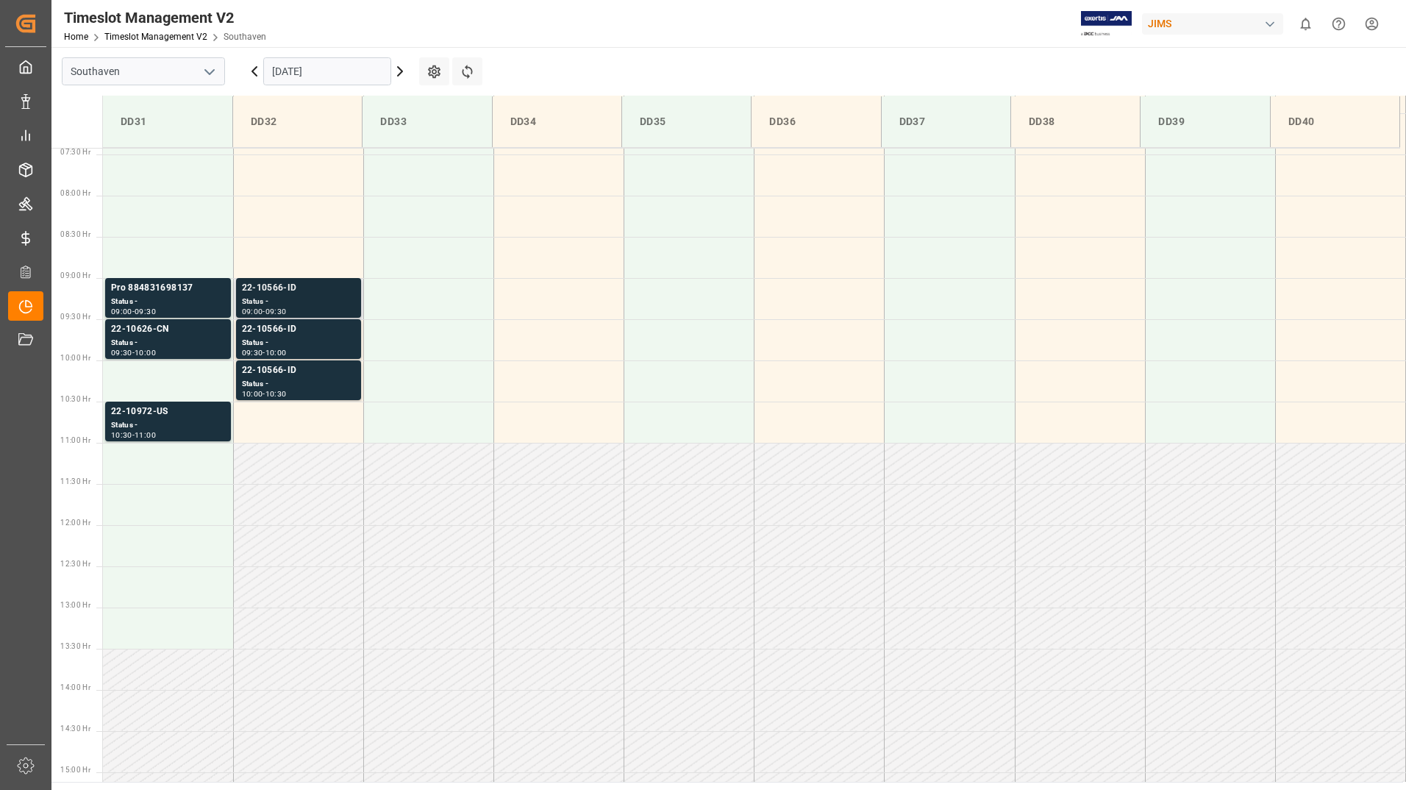
click at [323, 299] on div "Status -" at bounding box center [298, 302] width 113 height 13
click at [329, 335] on div "22-10566-ID" at bounding box center [298, 329] width 113 height 15
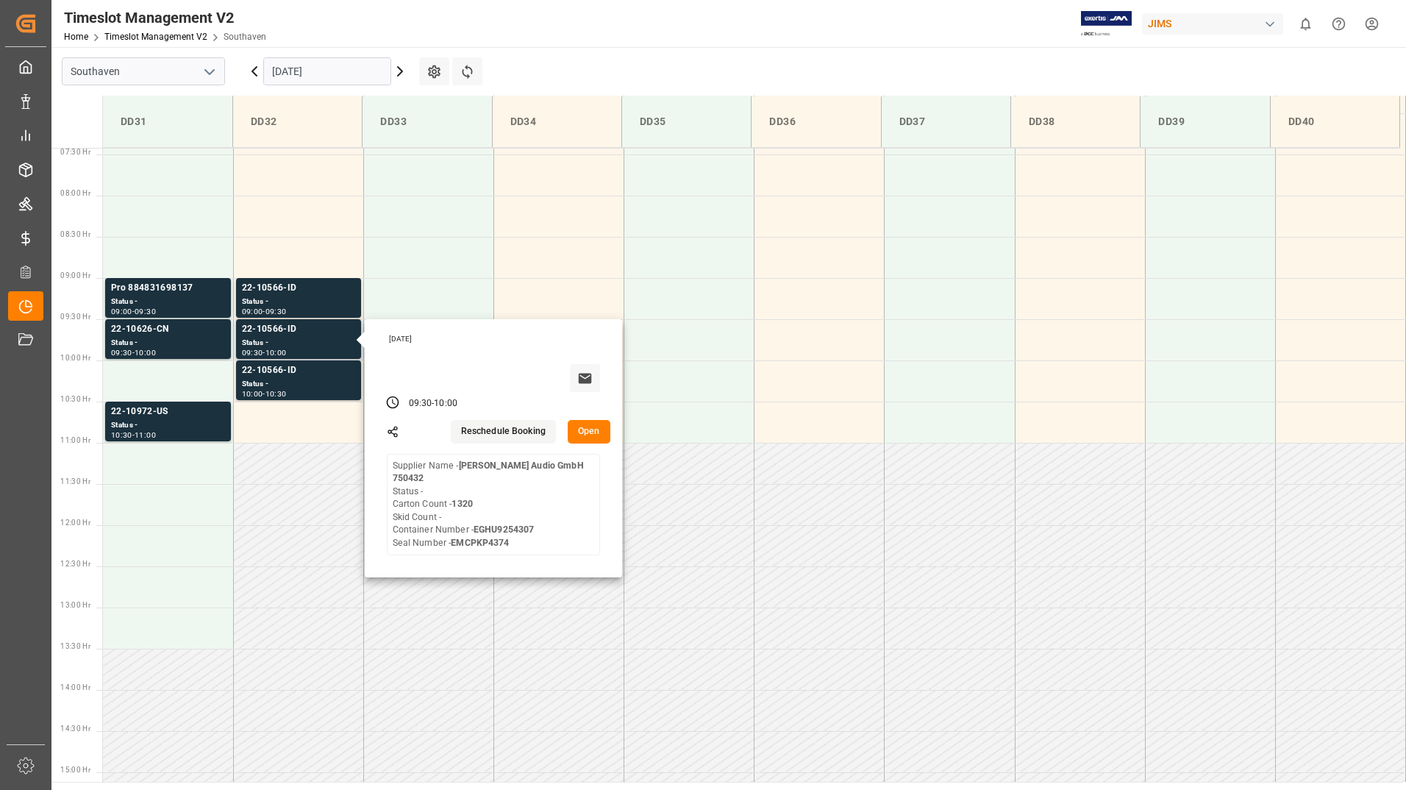
click at [592, 434] on button "Open" at bounding box center [589, 432] width 43 height 24
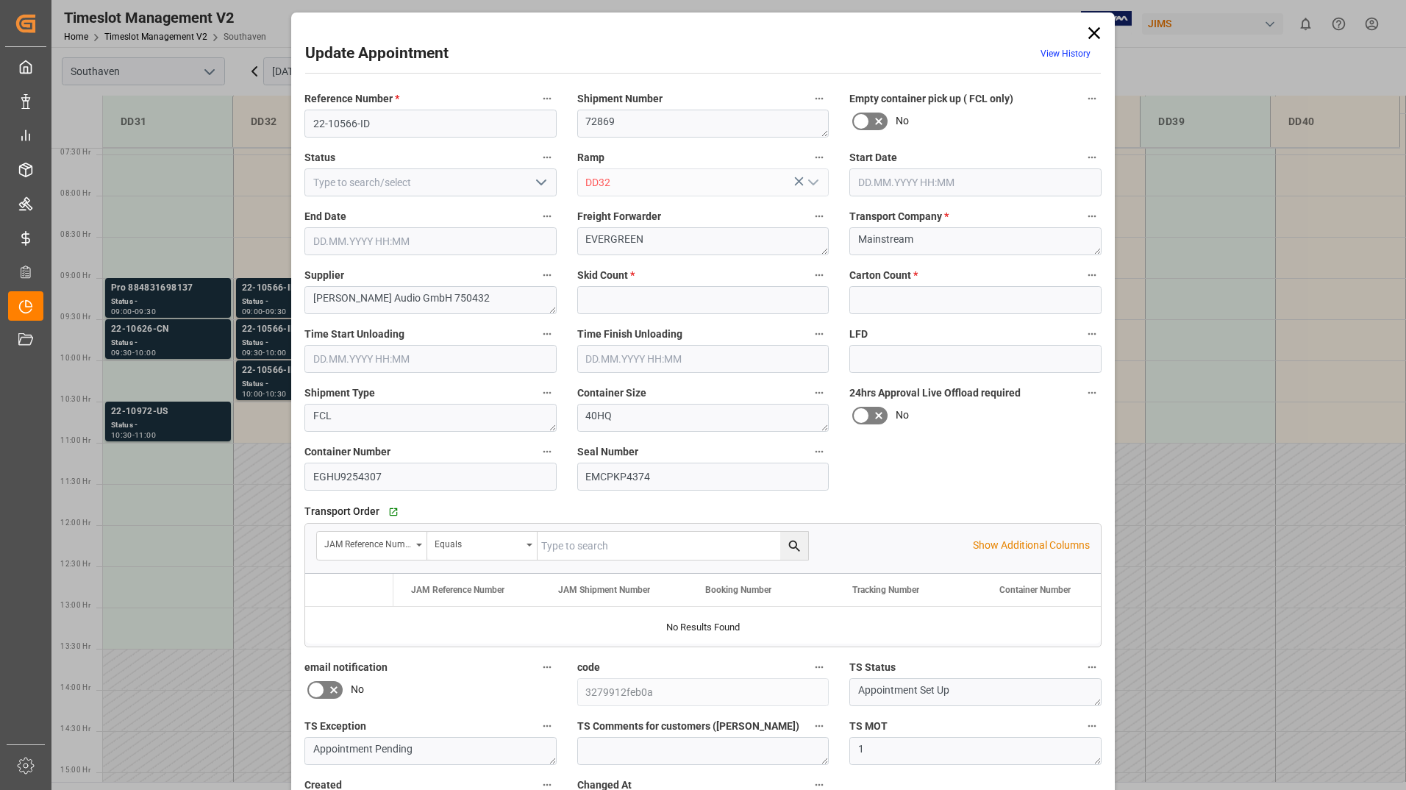
type input "0"
type input "1320"
type input "[DATE] 09:30"
type input "[DATE] 10:00"
type input "[DATE] 12:19"
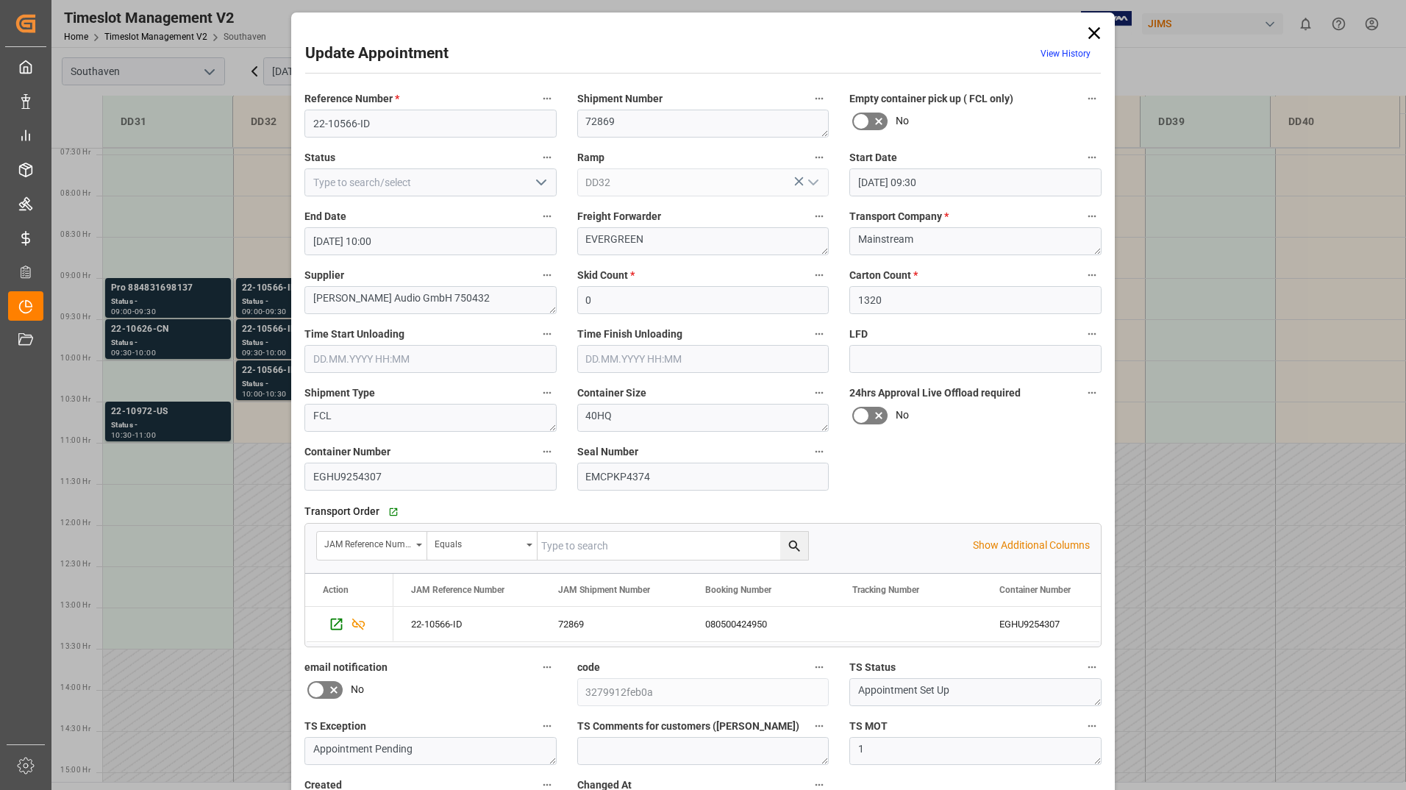
click at [1096, 31] on icon at bounding box center [1094, 33] width 21 height 21
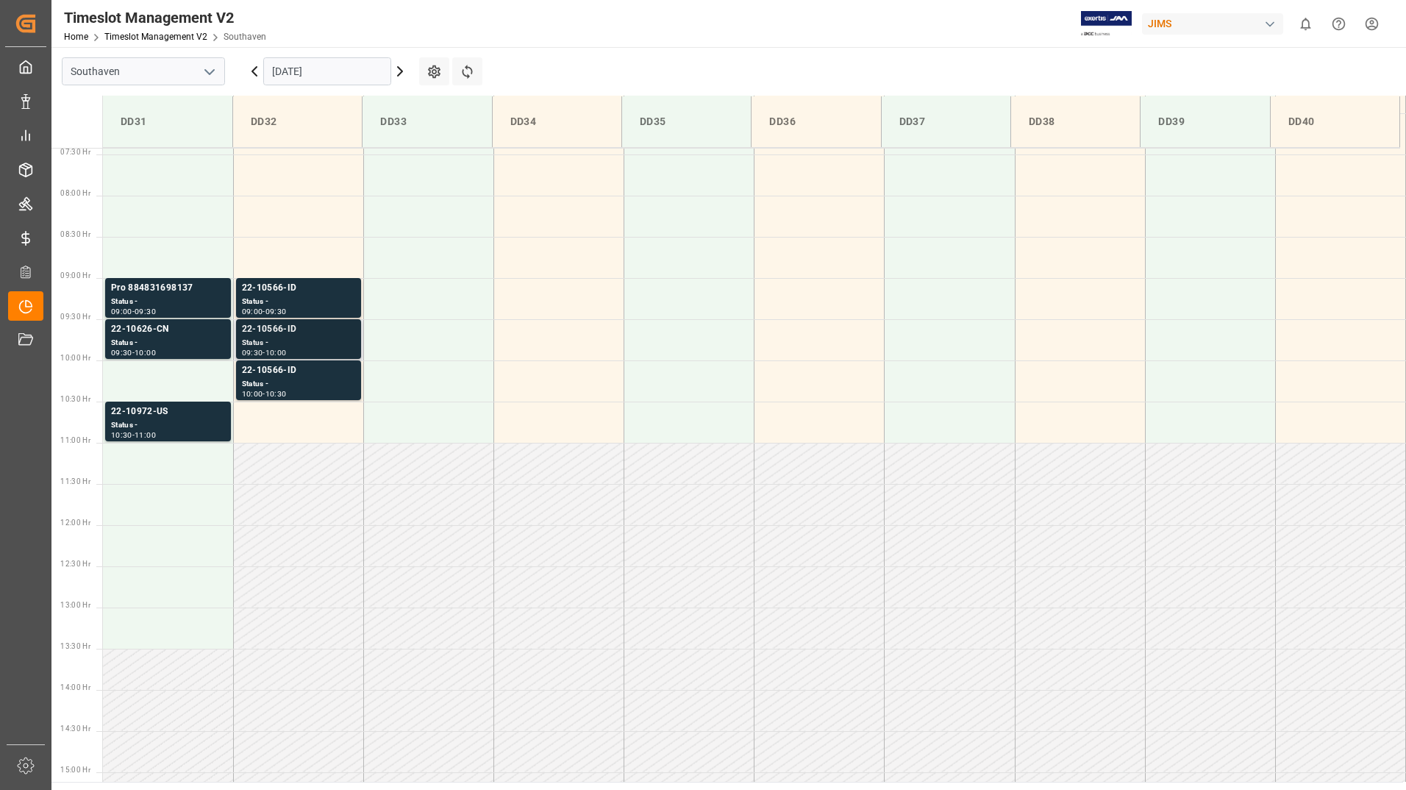
click at [322, 340] on div "Status -" at bounding box center [298, 343] width 113 height 13
click at [335, 377] on div "22-10566-ID" at bounding box center [298, 370] width 113 height 15
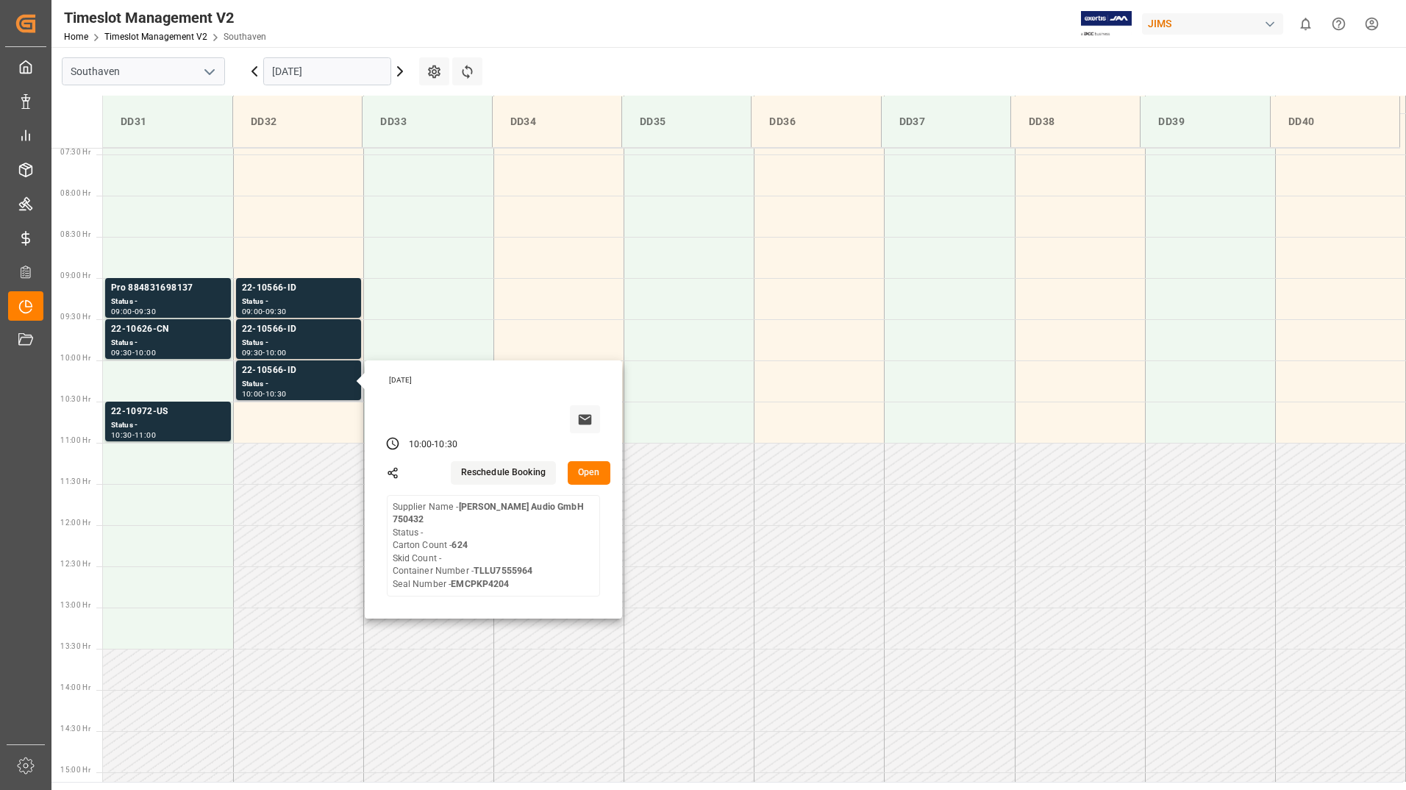
click at [593, 472] on button "Open" at bounding box center [589, 473] width 43 height 24
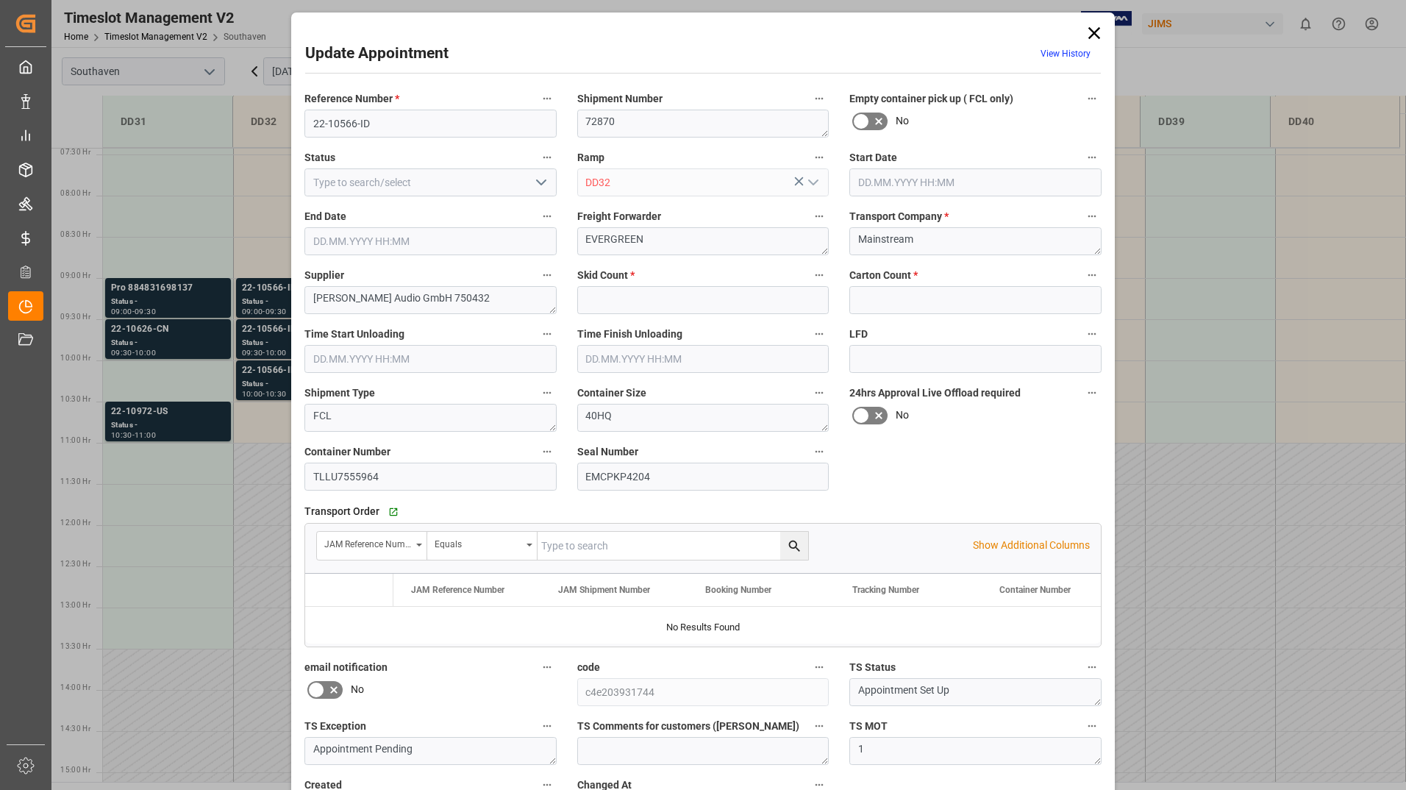
type input "0"
type input "624"
type input "[DATE] 10:00"
type input "[DATE] 10:30"
type input "[DATE] 16:13"
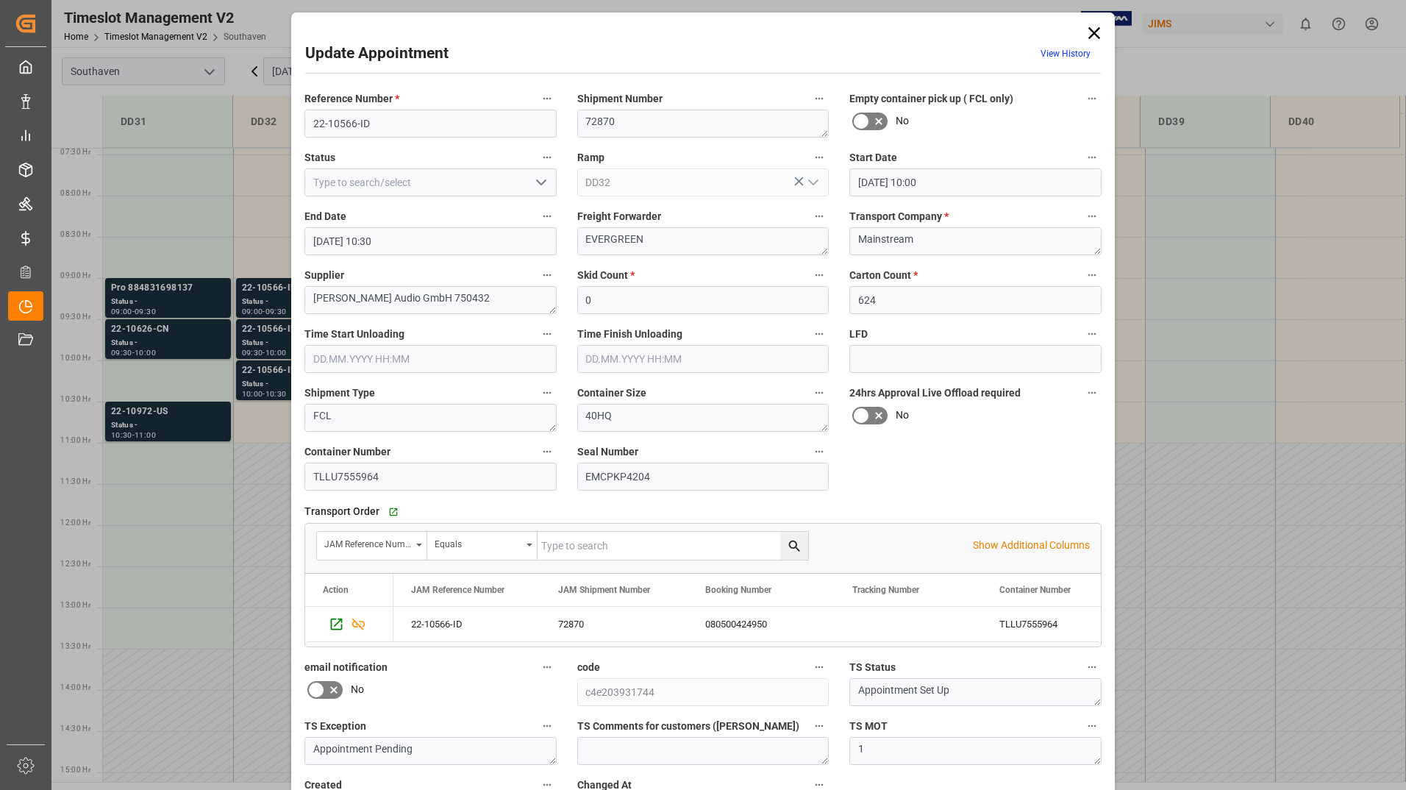
click at [1094, 33] on icon at bounding box center [1094, 33] width 21 height 21
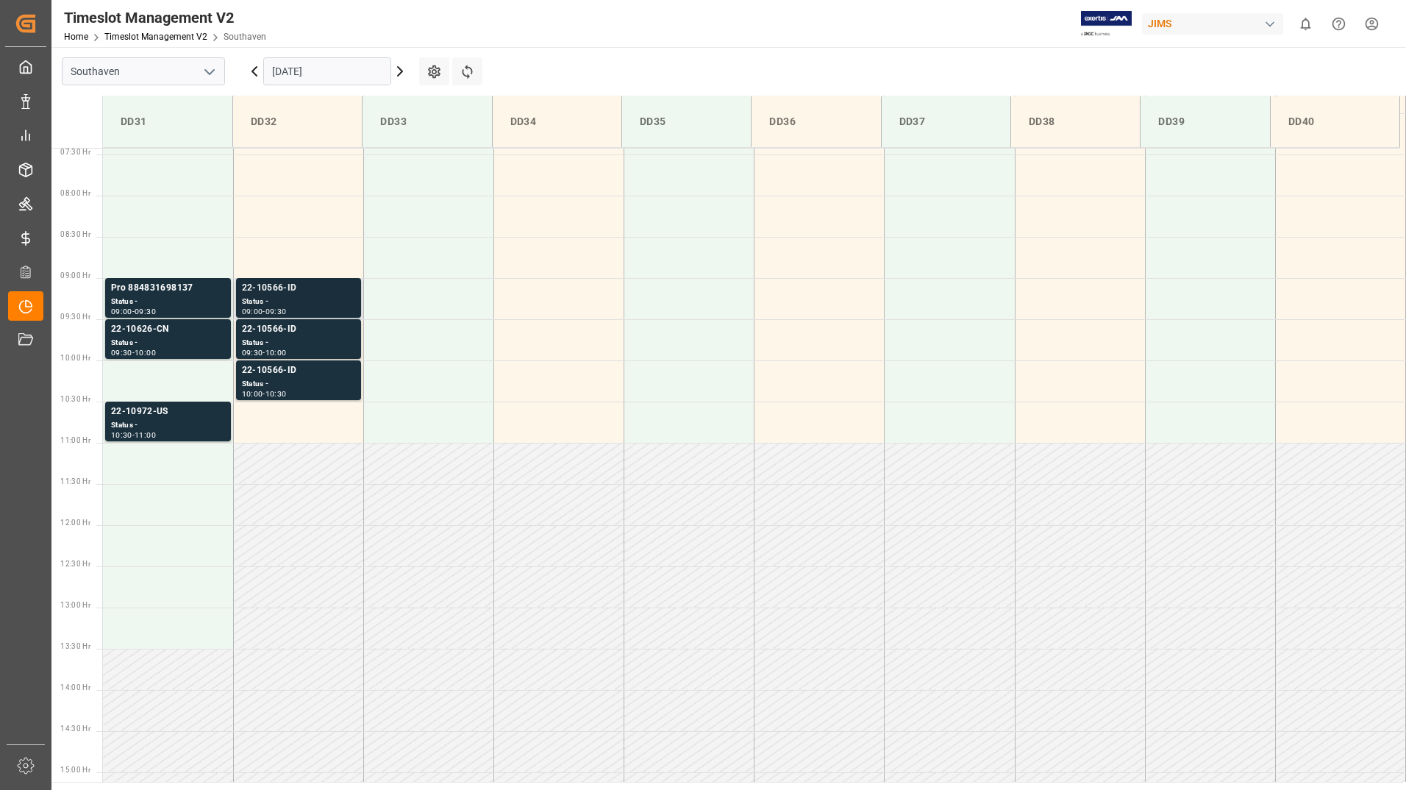
click at [322, 297] on div "Status -" at bounding box center [298, 302] width 113 height 13
click at [334, 375] on div "22-10566-ID" at bounding box center [298, 370] width 113 height 15
click at [327, 299] on div "Status -" at bounding box center [298, 302] width 113 height 13
click at [327, 379] on div "Status -" at bounding box center [298, 384] width 113 height 13
click at [467, 68] on icon at bounding box center [467, 72] width 10 height 14
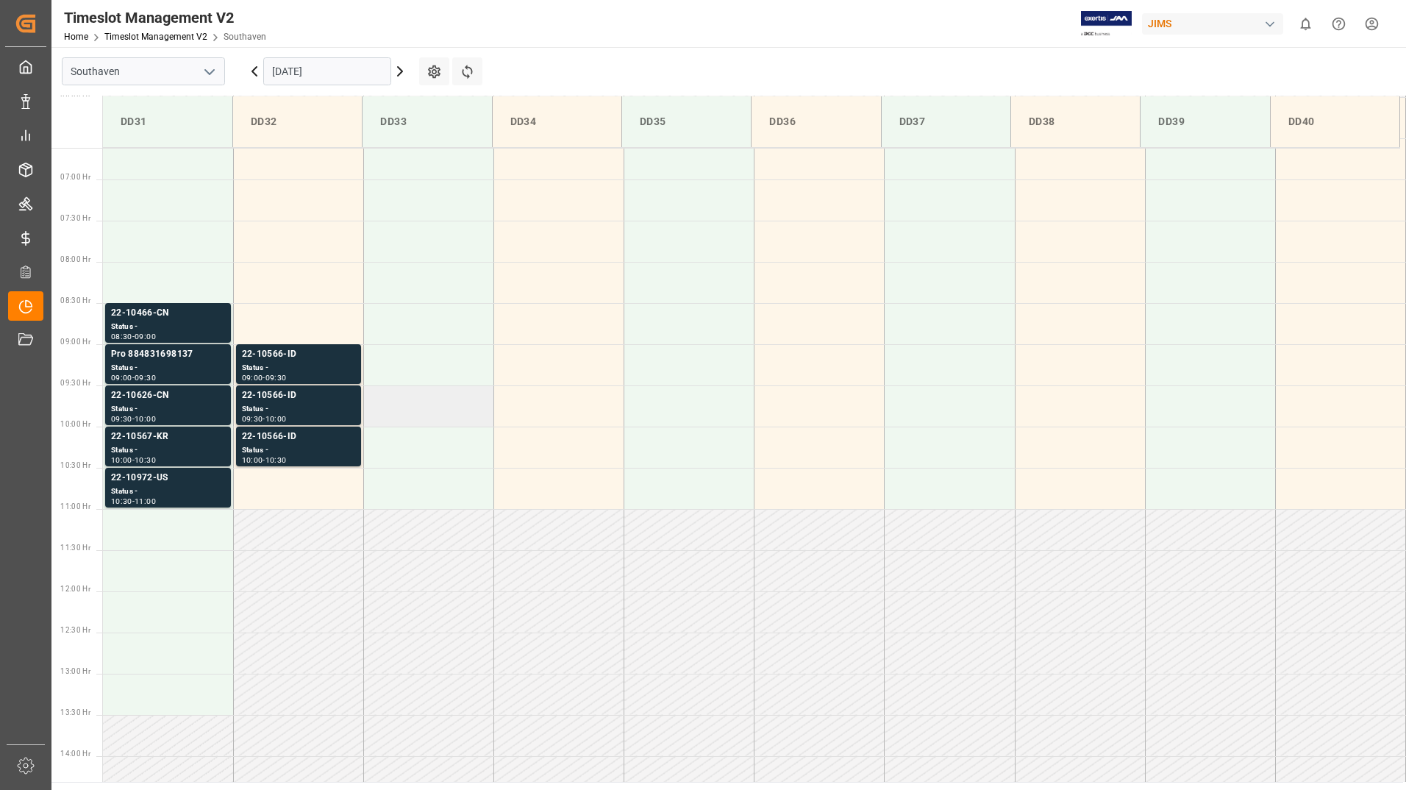
scroll to position [538, 0]
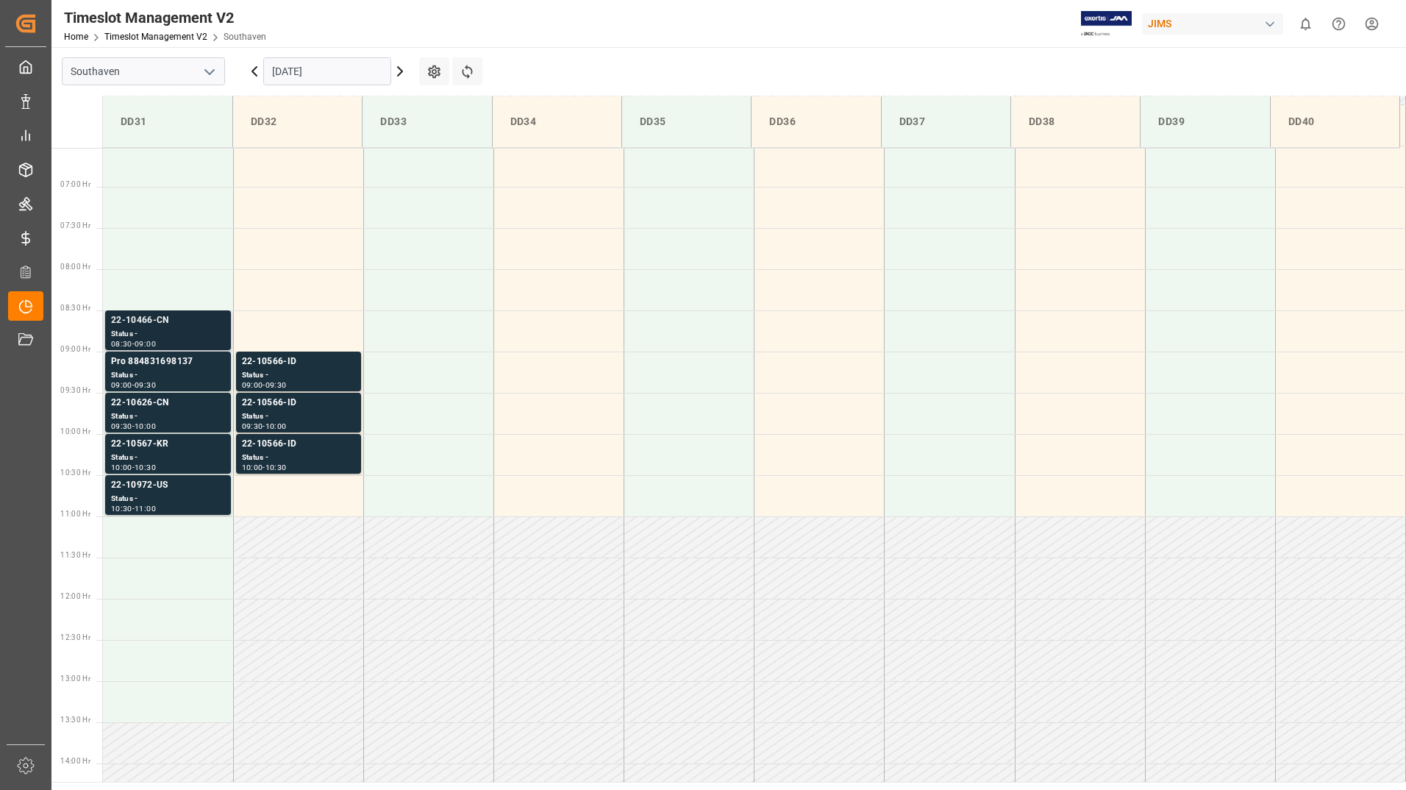
click at [188, 329] on div "Status -" at bounding box center [168, 334] width 114 height 13
click at [204, 370] on div "Status -" at bounding box center [168, 375] width 114 height 13
click at [206, 412] on div "Status -" at bounding box center [168, 416] width 114 height 13
click at [203, 449] on div "22-10567-KR" at bounding box center [168, 444] width 114 height 15
click at [208, 498] on div "Status -" at bounding box center [168, 499] width 114 height 13
